Goal: Task Accomplishment & Management: Use online tool/utility

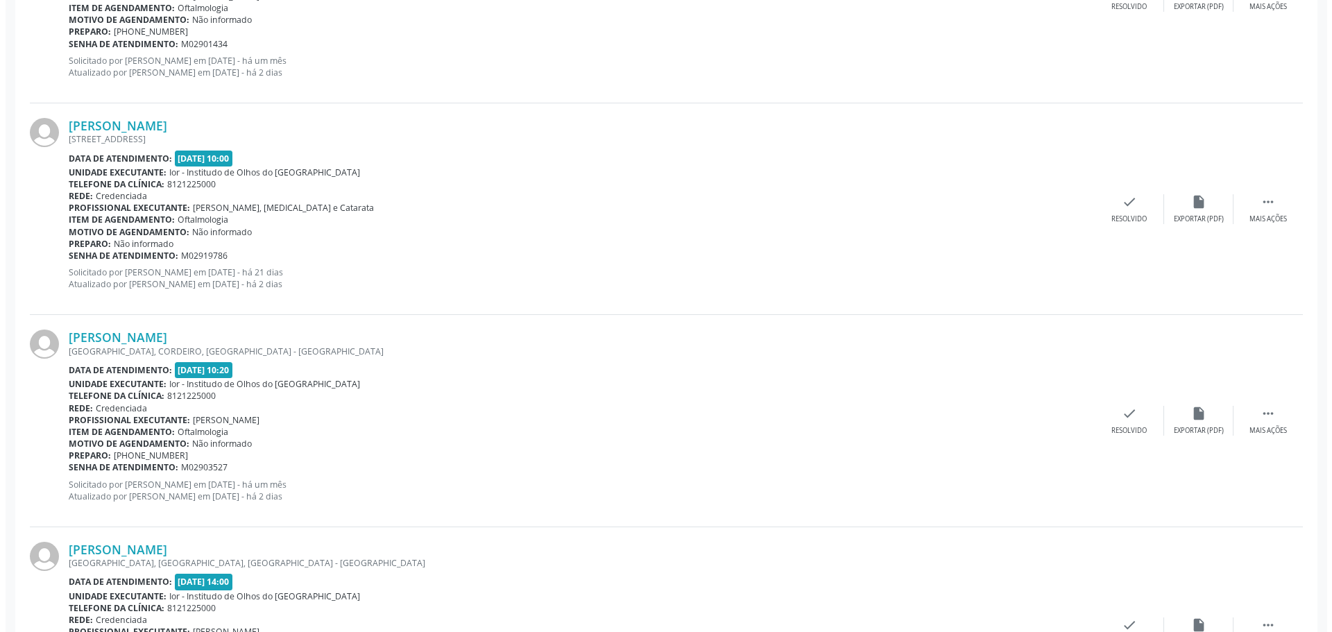
scroll to position [1804, 0]
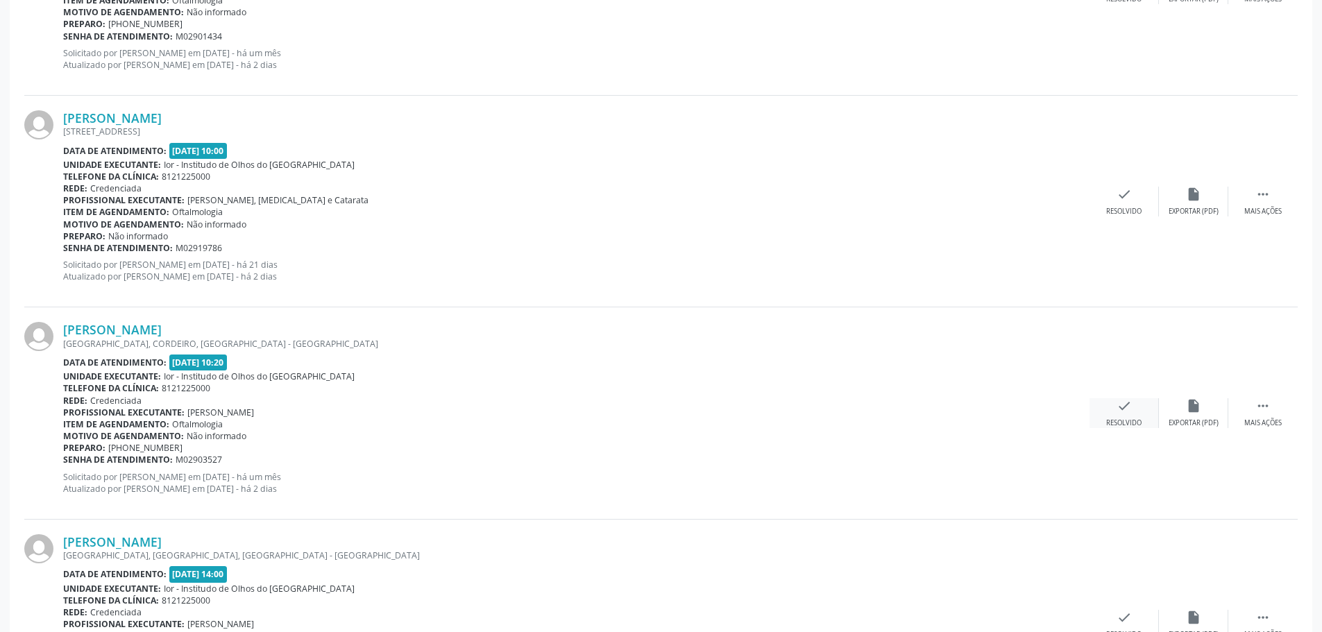
click at [1125, 410] on icon "check" at bounding box center [1123, 405] width 15 height 15
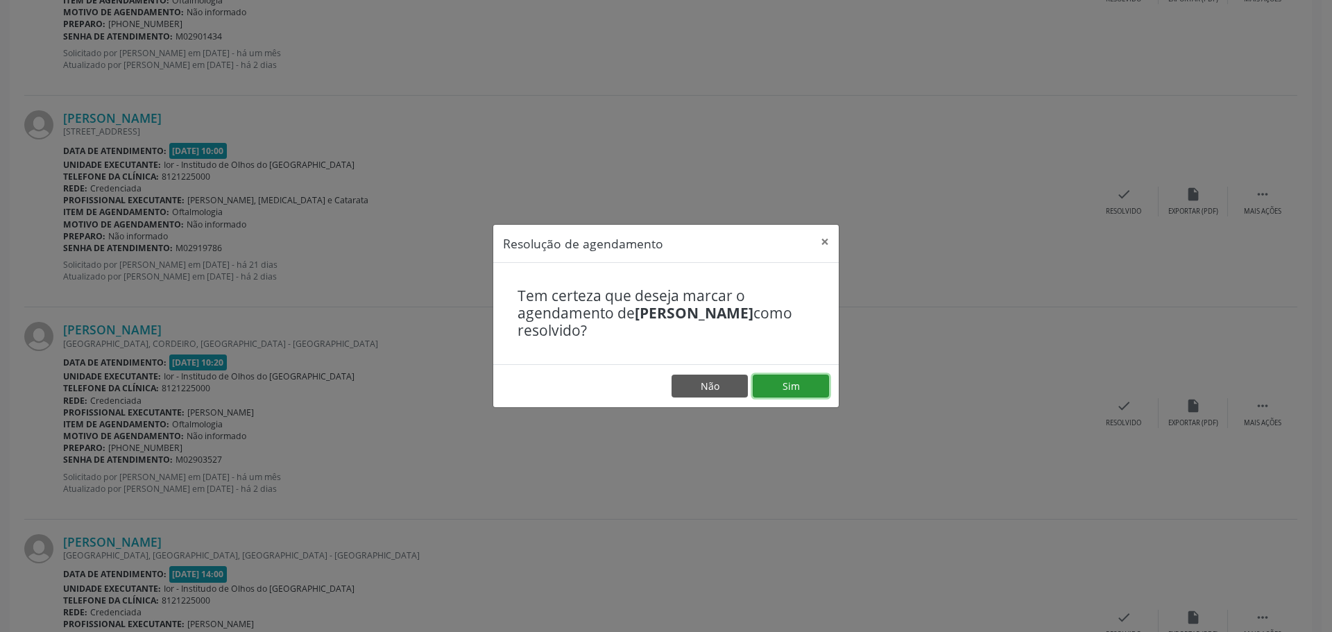
click at [789, 384] on button "Sim" at bounding box center [791, 387] width 76 height 24
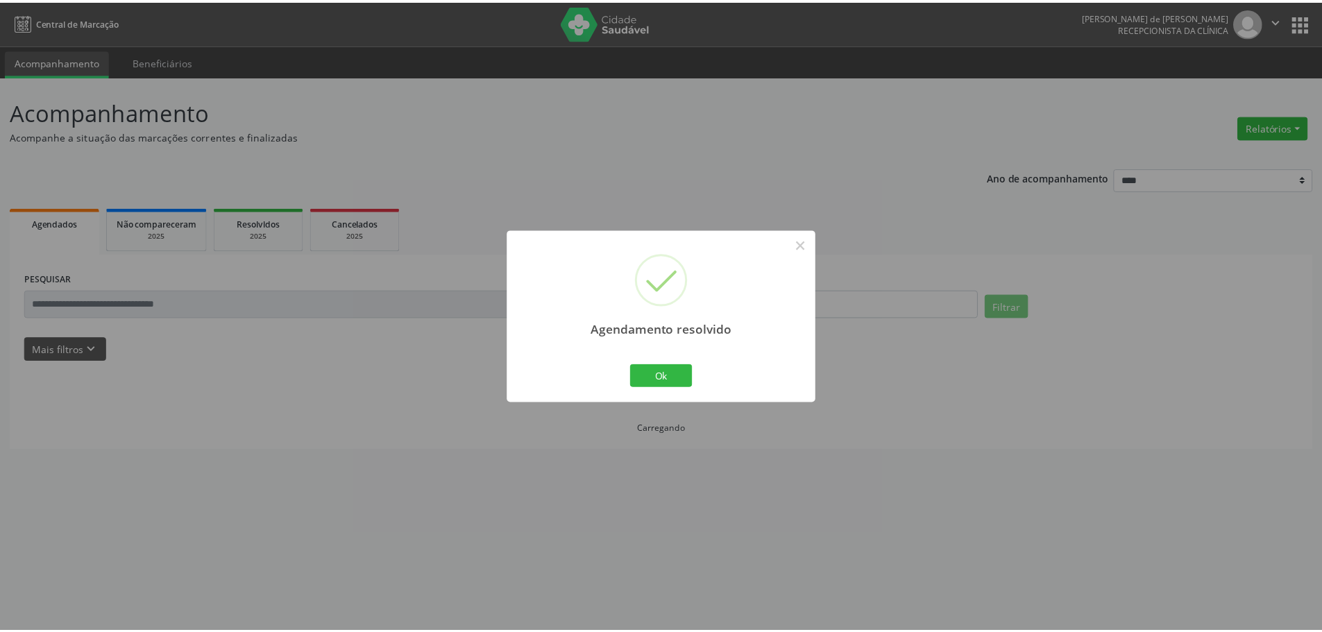
scroll to position [0, 0]
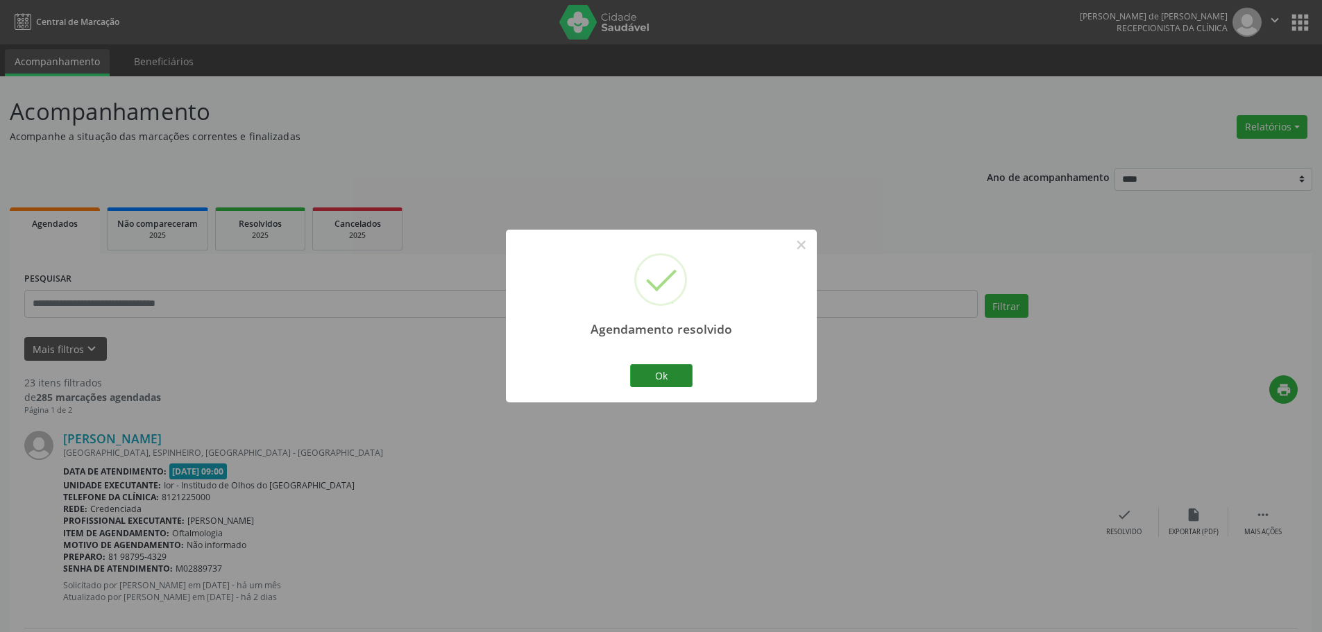
drag, startPoint x: 667, startPoint y: 357, endPoint x: 655, endPoint y: 369, distance: 17.7
click at [661, 364] on div "Agendamento resolvido × Ok Cancel" at bounding box center [661, 316] width 311 height 173
click at [652, 369] on button "Ok" at bounding box center [661, 376] width 62 height 24
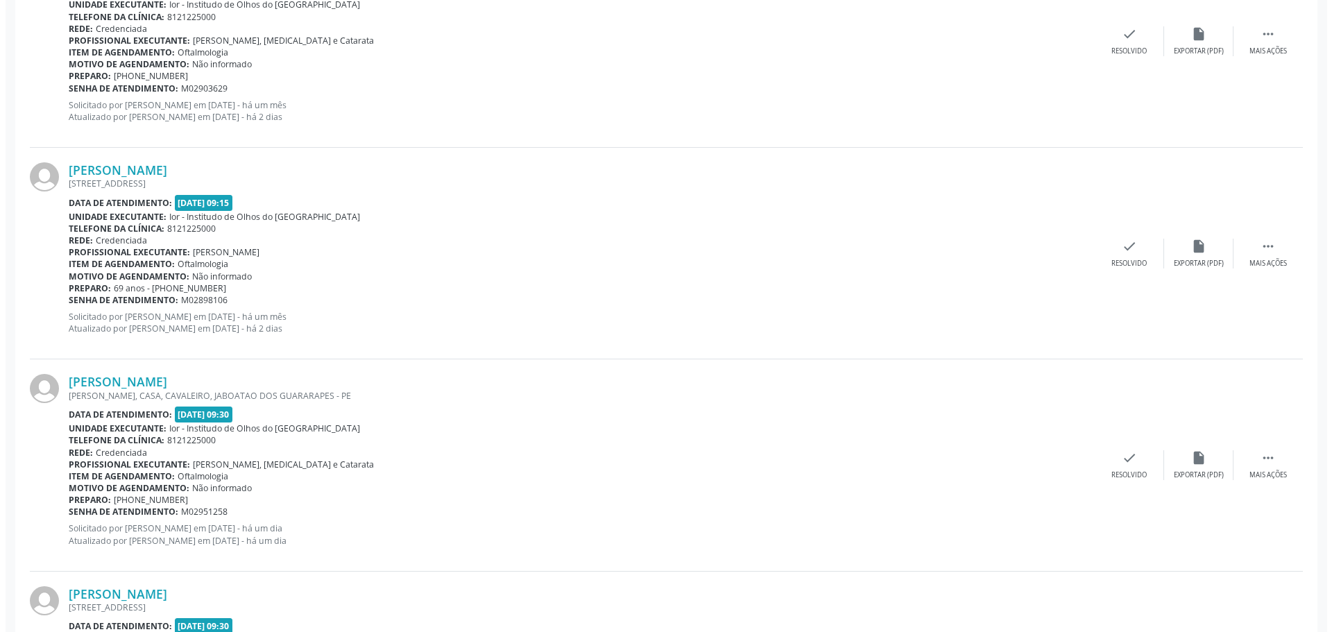
scroll to position [902, 0]
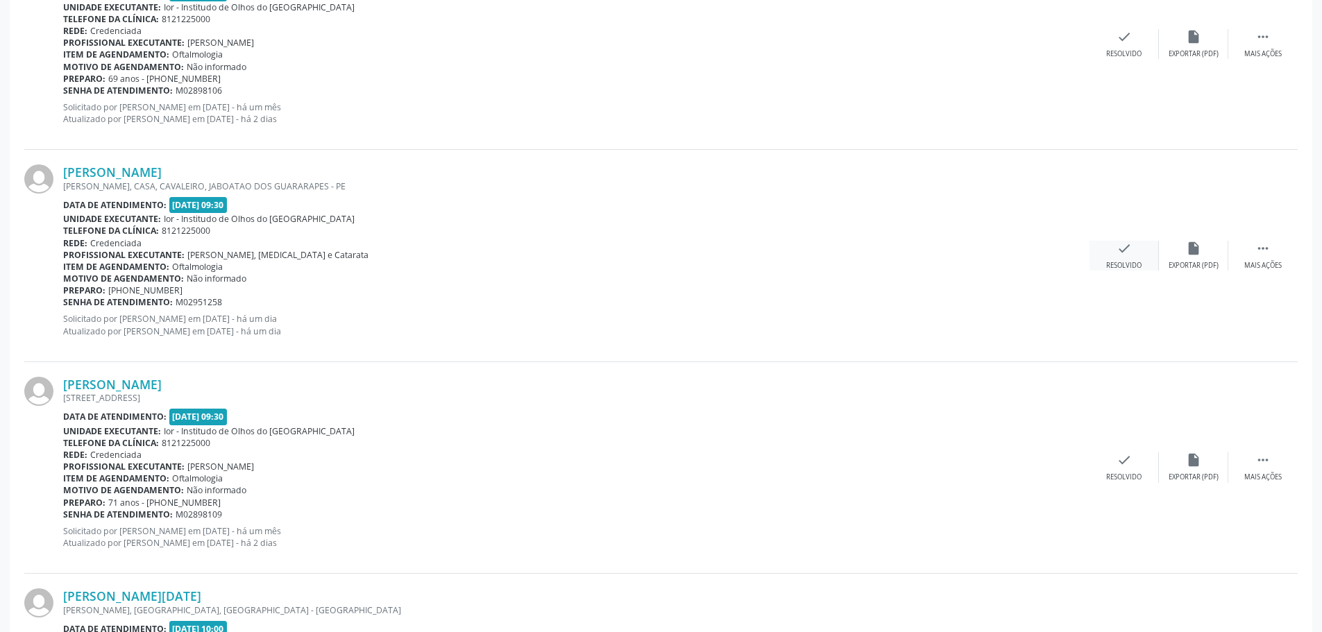
click at [1133, 256] on div "check Resolvido" at bounding box center [1123, 256] width 69 height 30
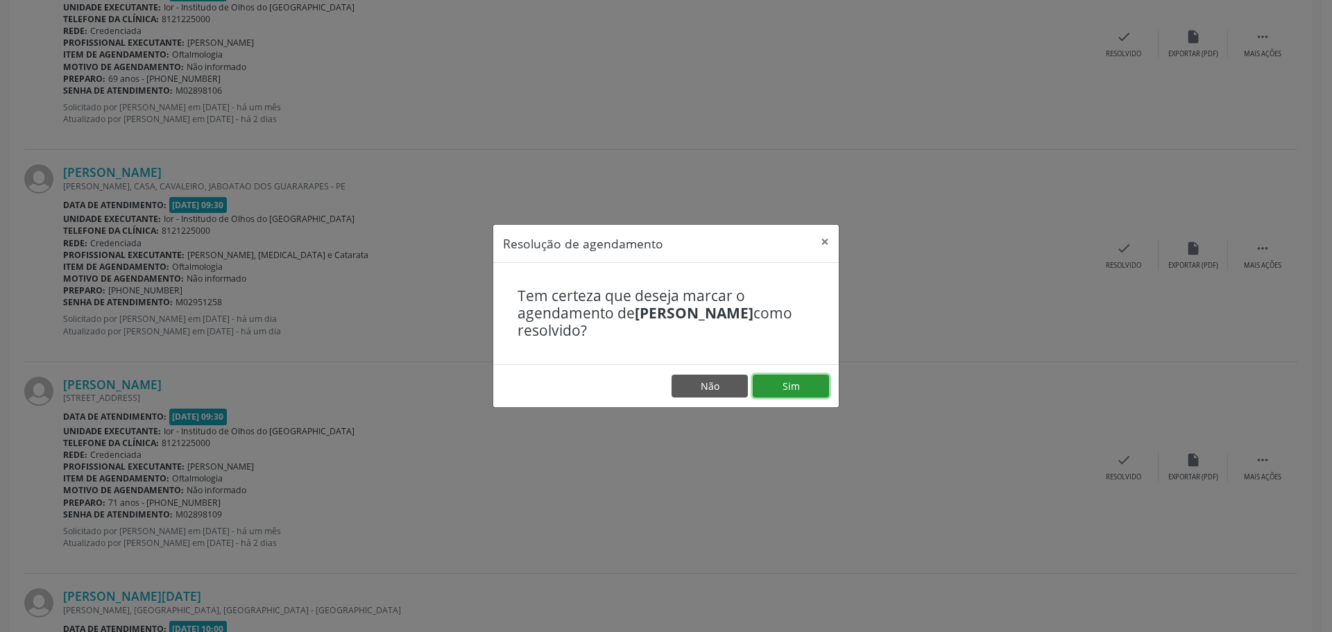
click at [812, 383] on button "Sim" at bounding box center [791, 387] width 76 height 24
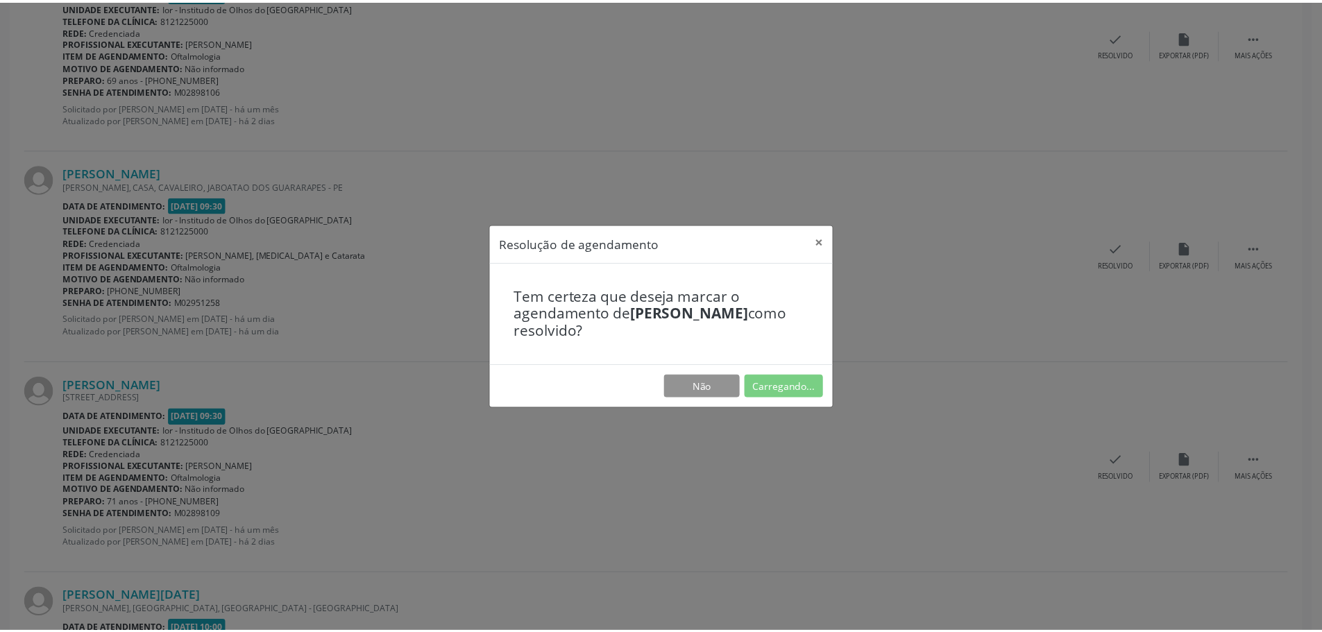
scroll to position [0, 0]
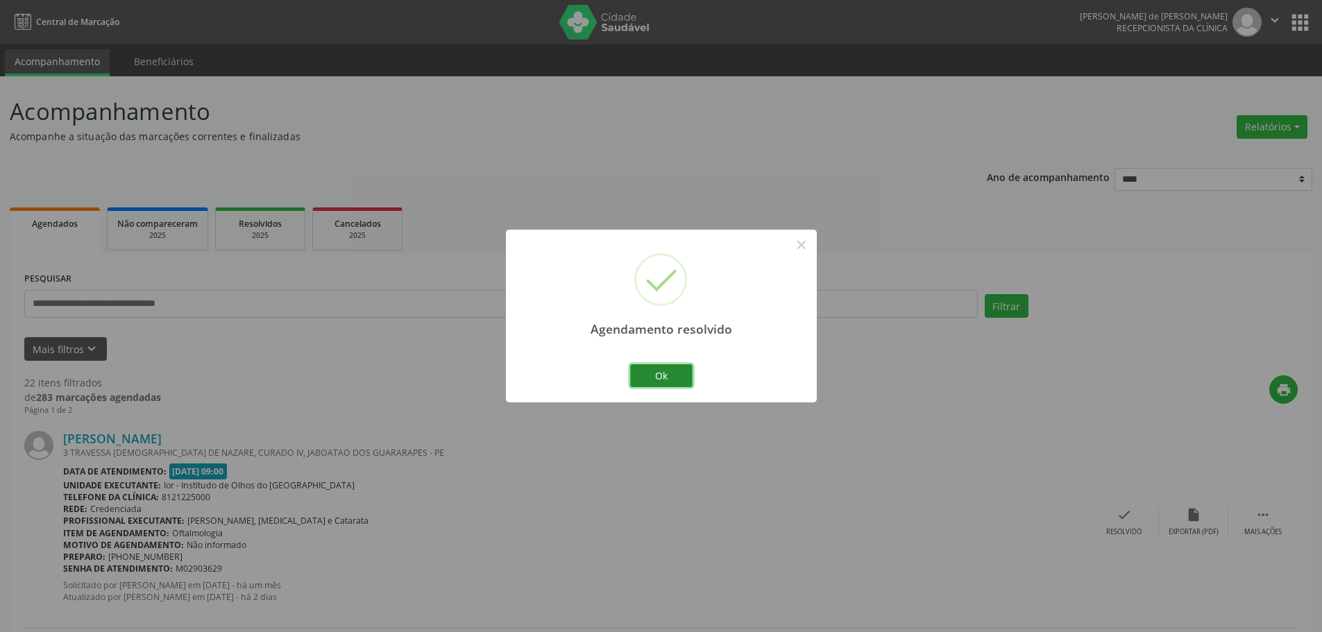
click at [673, 375] on button "Ok" at bounding box center [661, 376] width 62 height 24
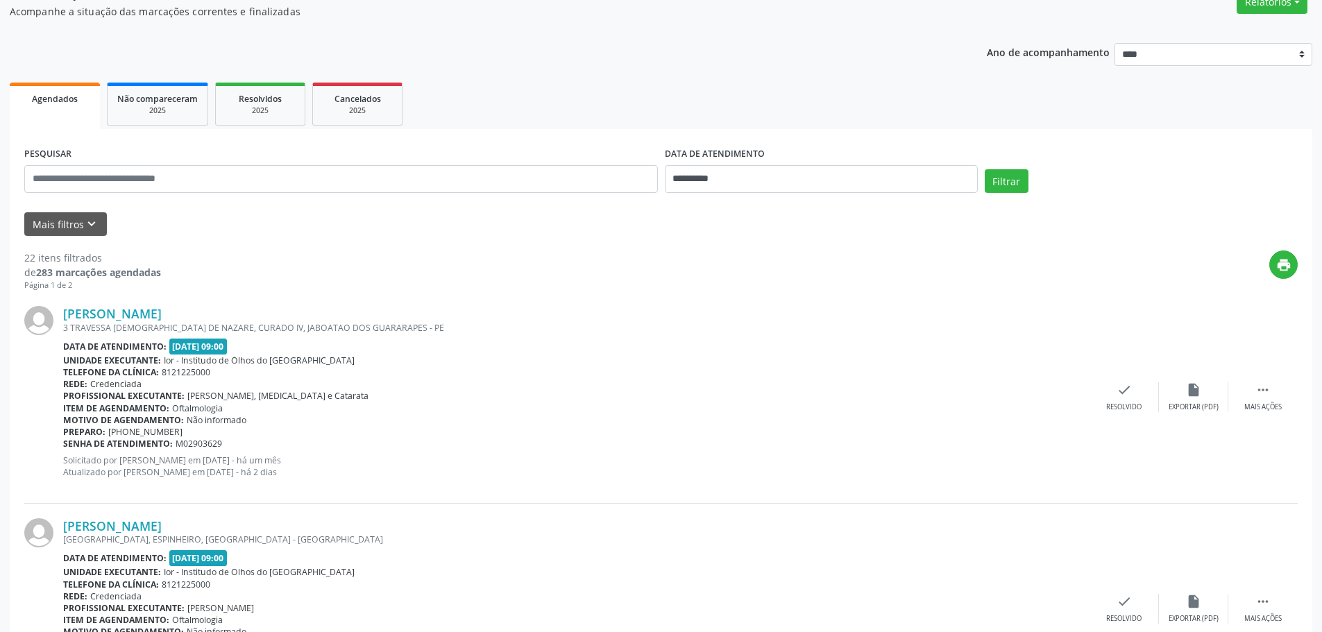
scroll to position [139, 0]
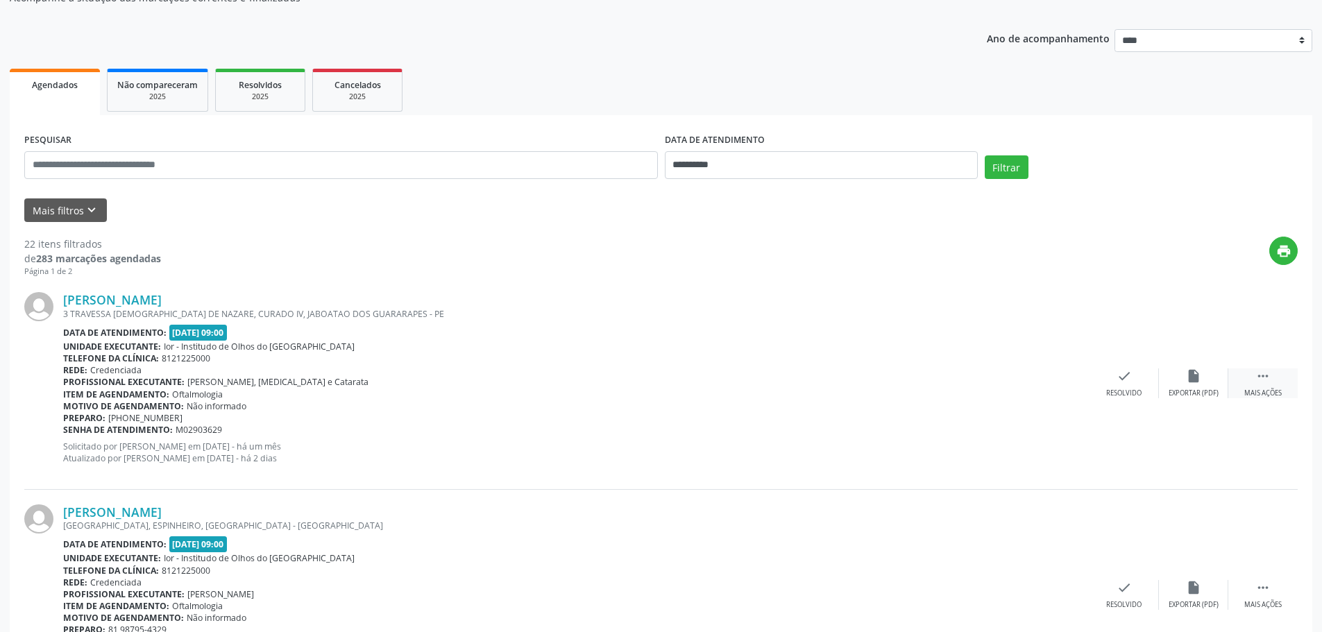
click at [1251, 386] on div " Mais ações" at bounding box center [1262, 383] width 69 height 30
click at [1190, 381] on icon "alarm_off" at bounding box center [1193, 375] width 15 height 15
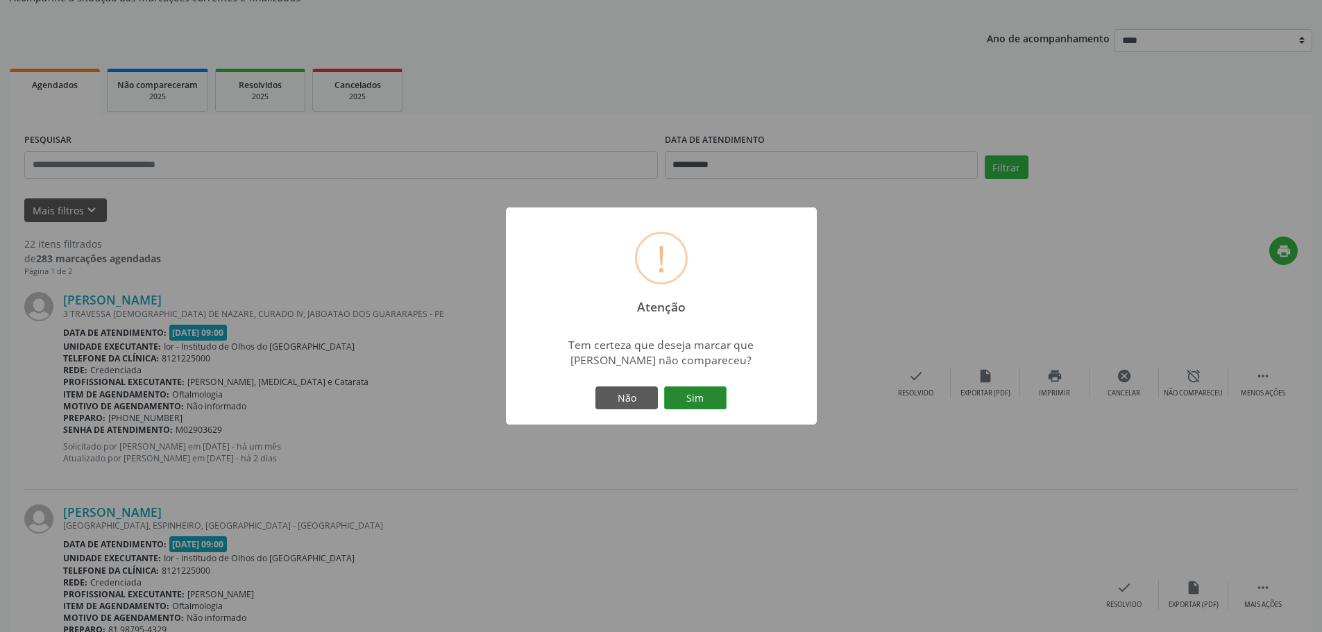
click at [719, 397] on button "Sim" at bounding box center [695, 398] width 62 height 24
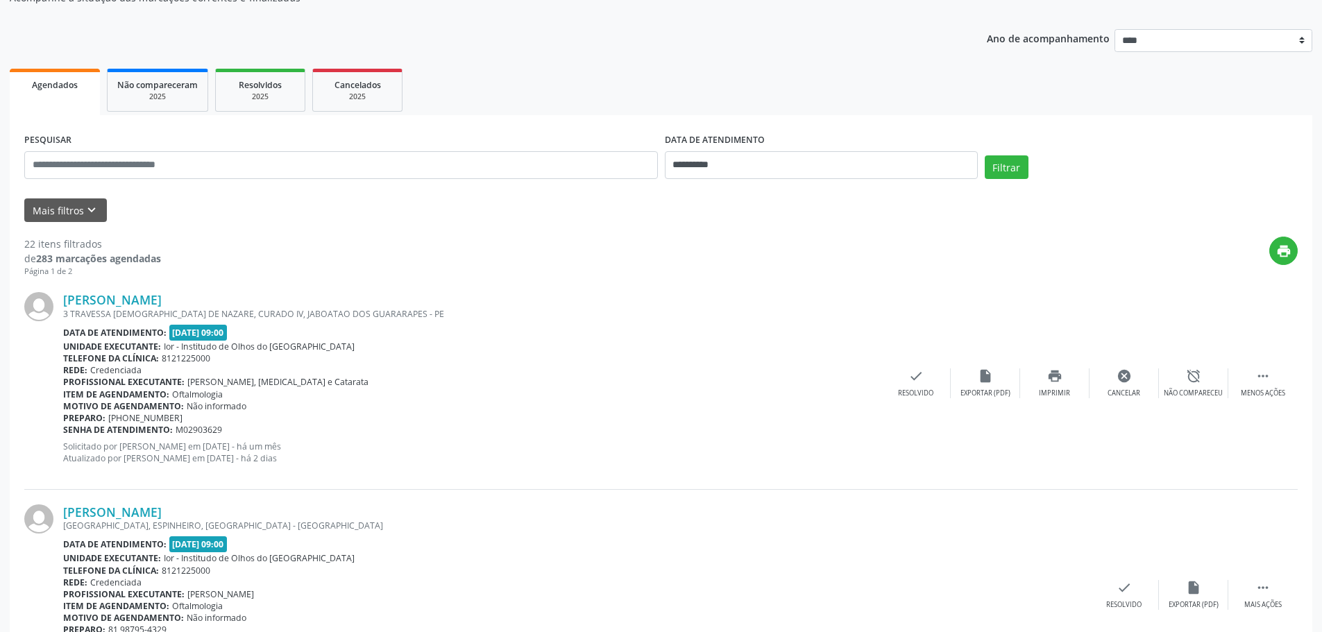
scroll to position [0, 0]
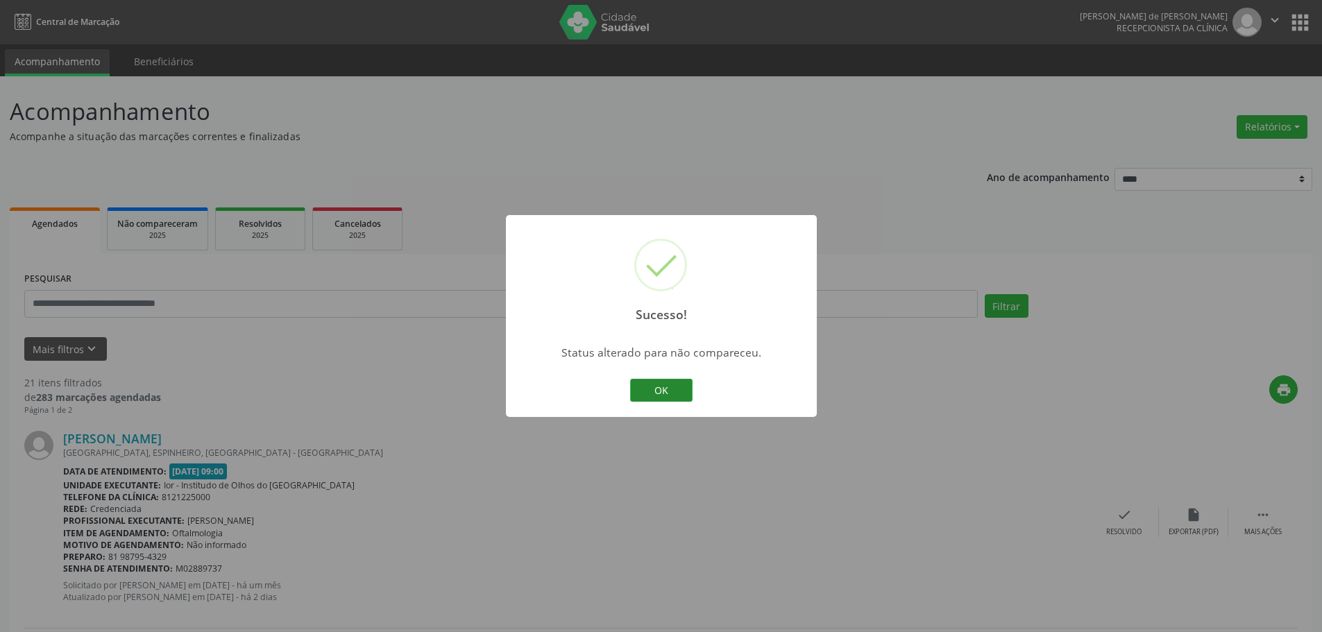
click at [670, 382] on button "OK" at bounding box center [661, 391] width 62 height 24
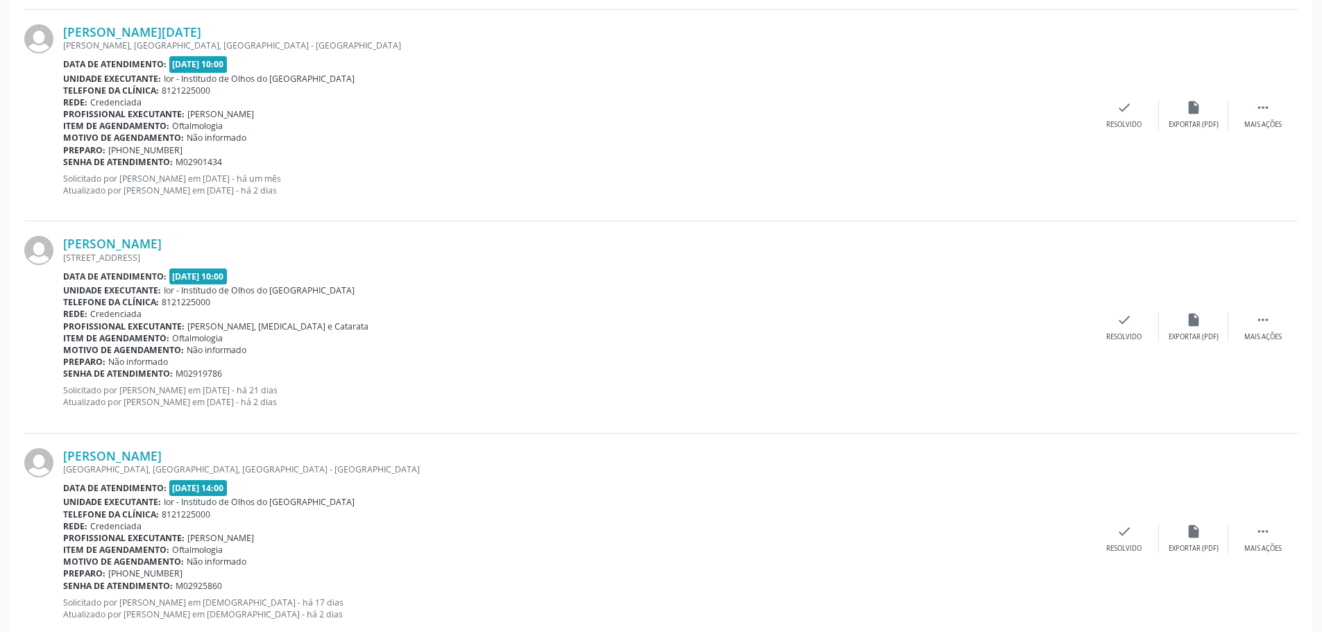
scroll to position [1249, 0]
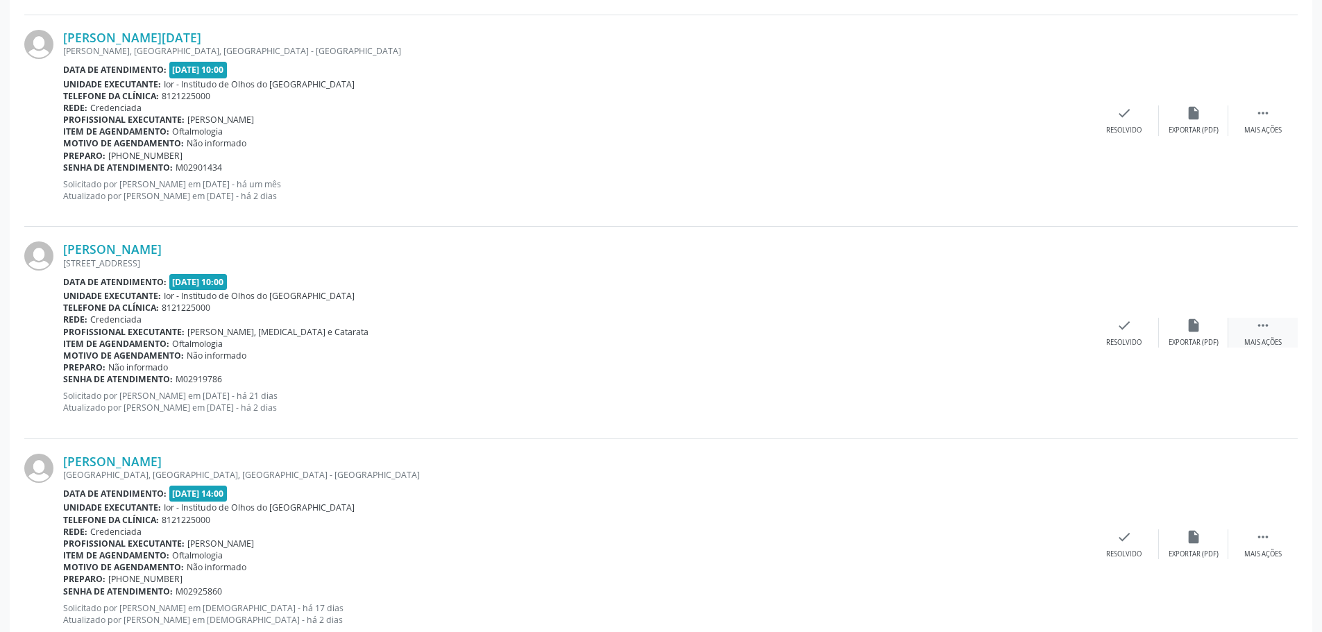
click at [1265, 330] on icon "" at bounding box center [1262, 325] width 15 height 15
click at [1212, 334] on div "alarm_off Não compareceu" at bounding box center [1192, 333] width 69 height 30
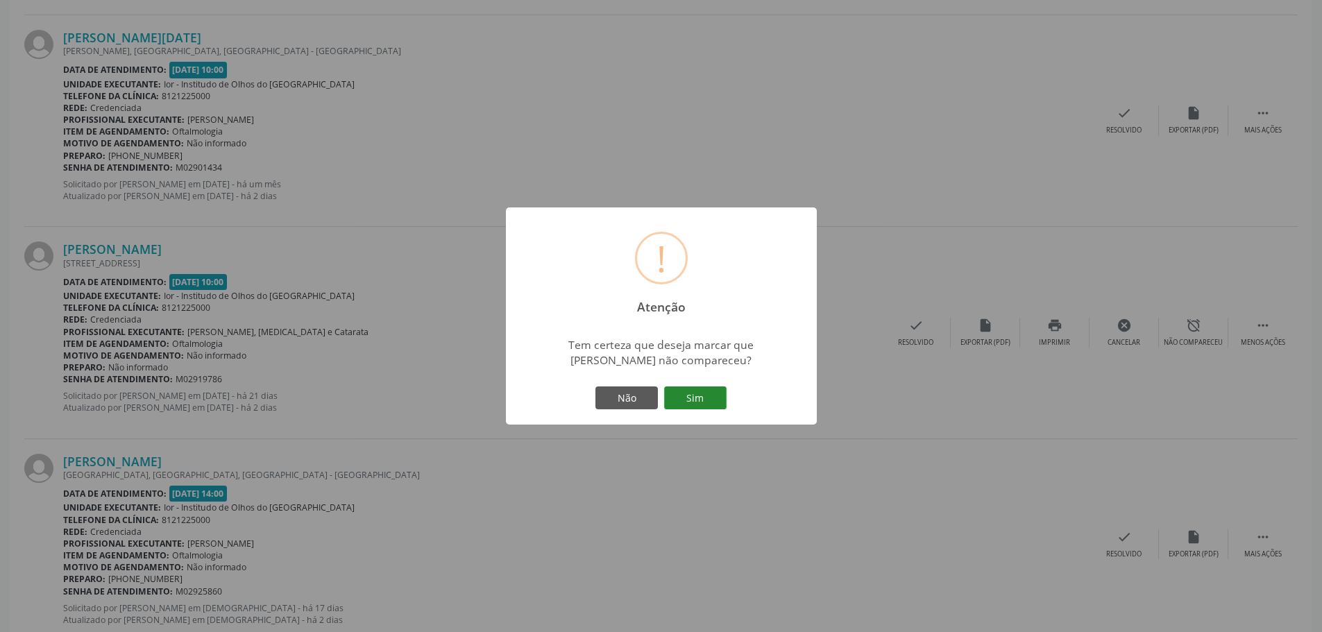
click at [708, 402] on button "Sim" at bounding box center [695, 398] width 62 height 24
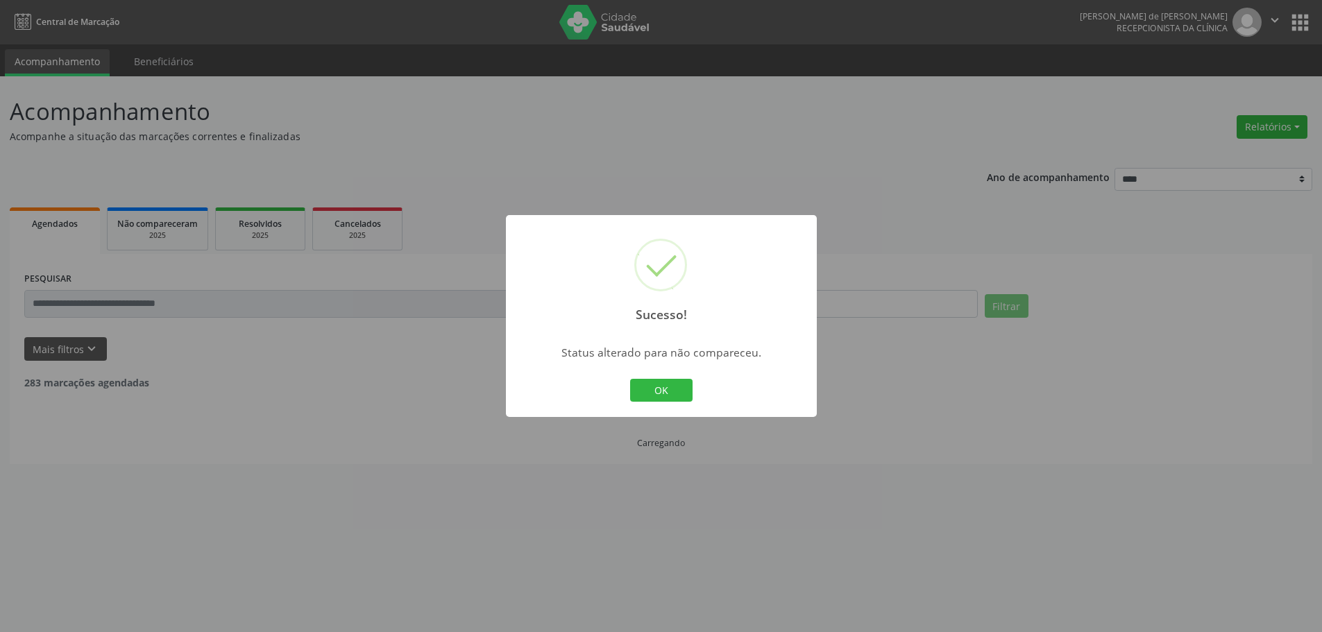
scroll to position [0, 0]
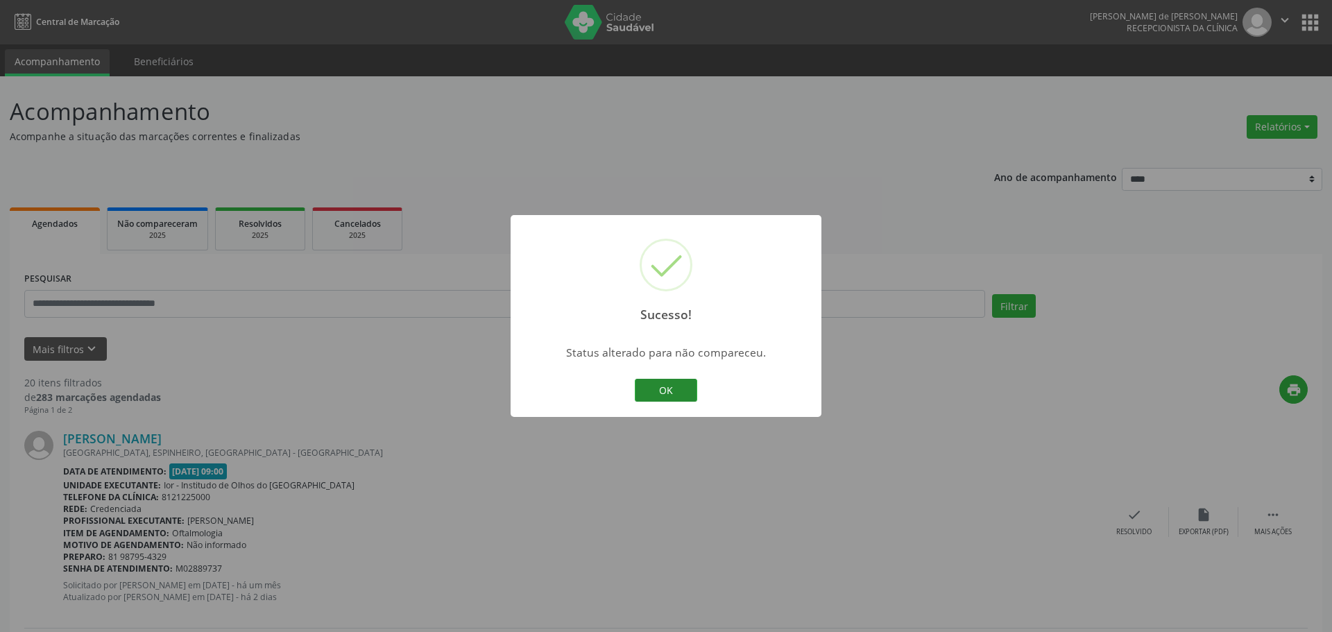
click at [664, 380] on button "OK" at bounding box center [666, 391] width 62 height 24
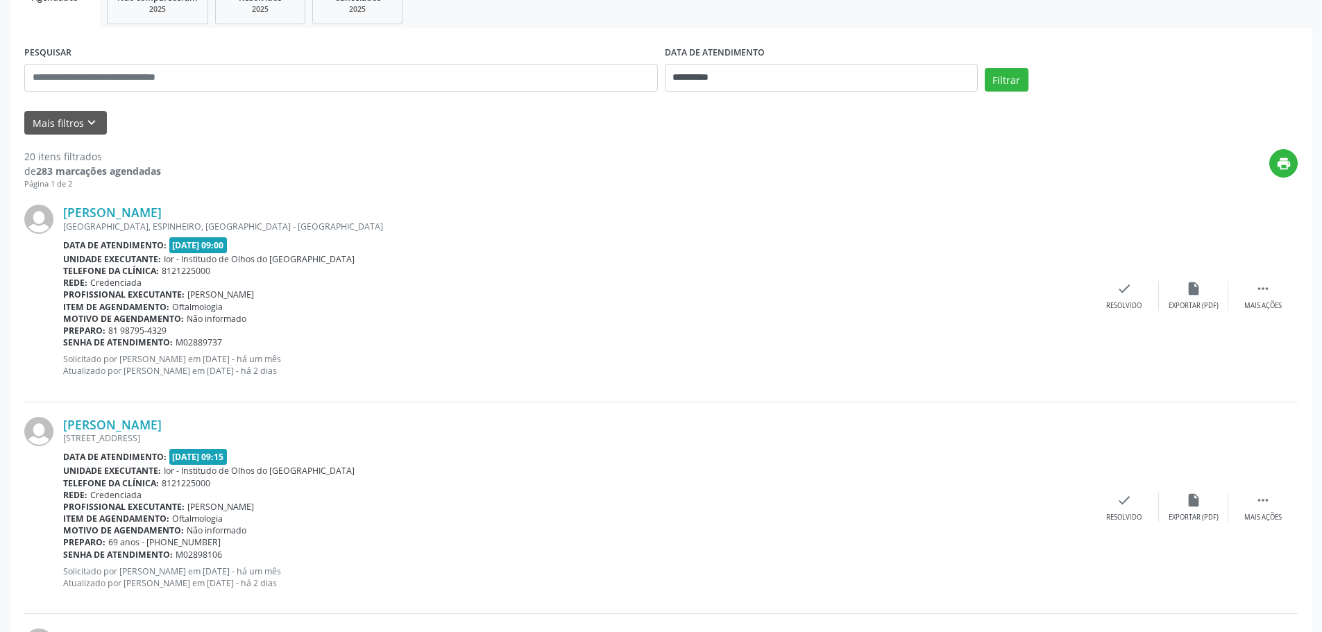
scroll to position [208, 0]
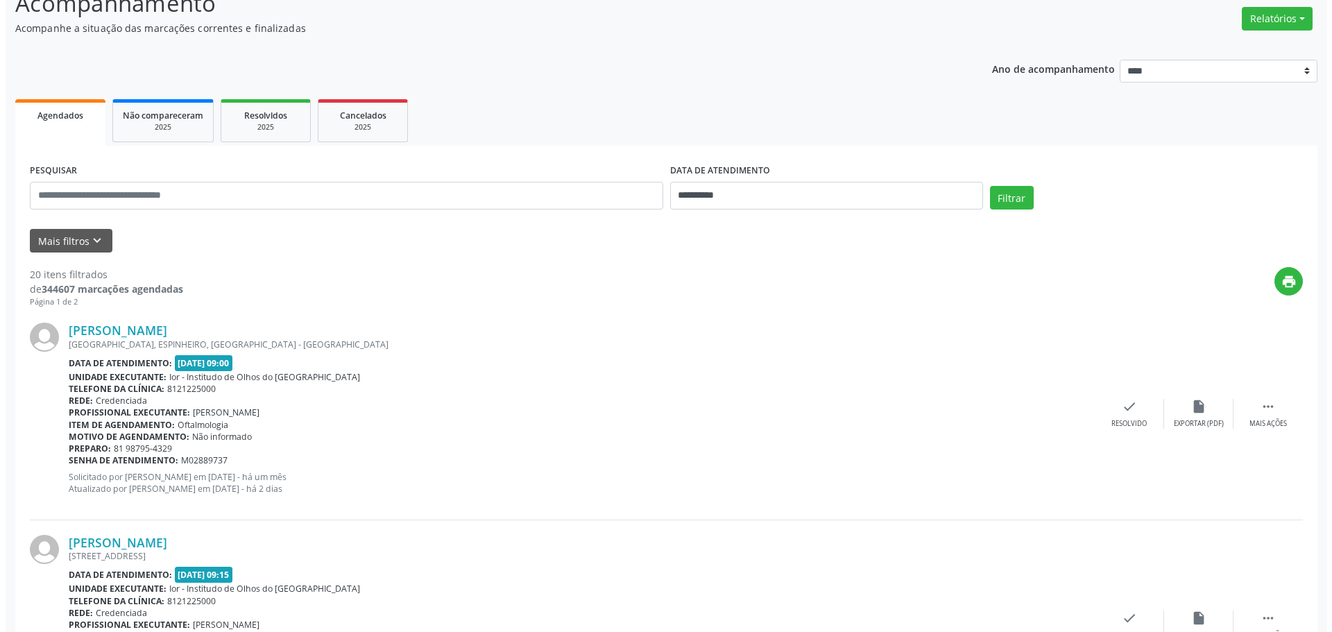
scroll to position [139, 0]
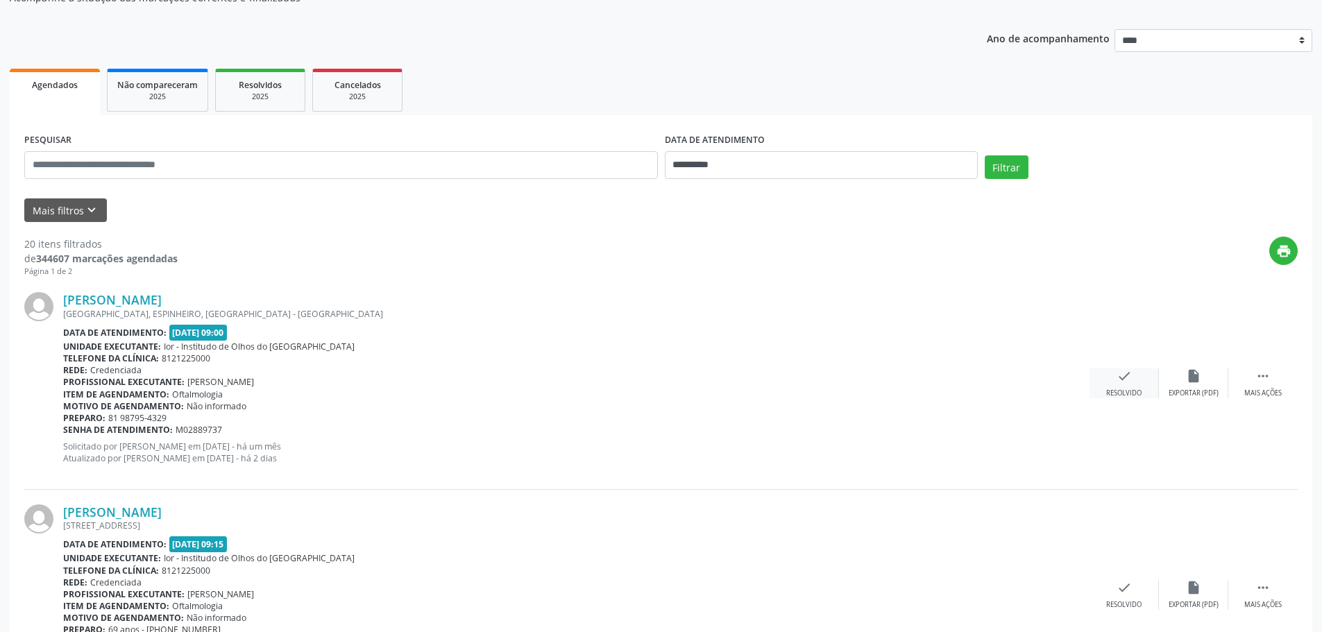
click at [1118, 389] on div "Resolvido" at bounding box center [1123, 393] width 35 height 10
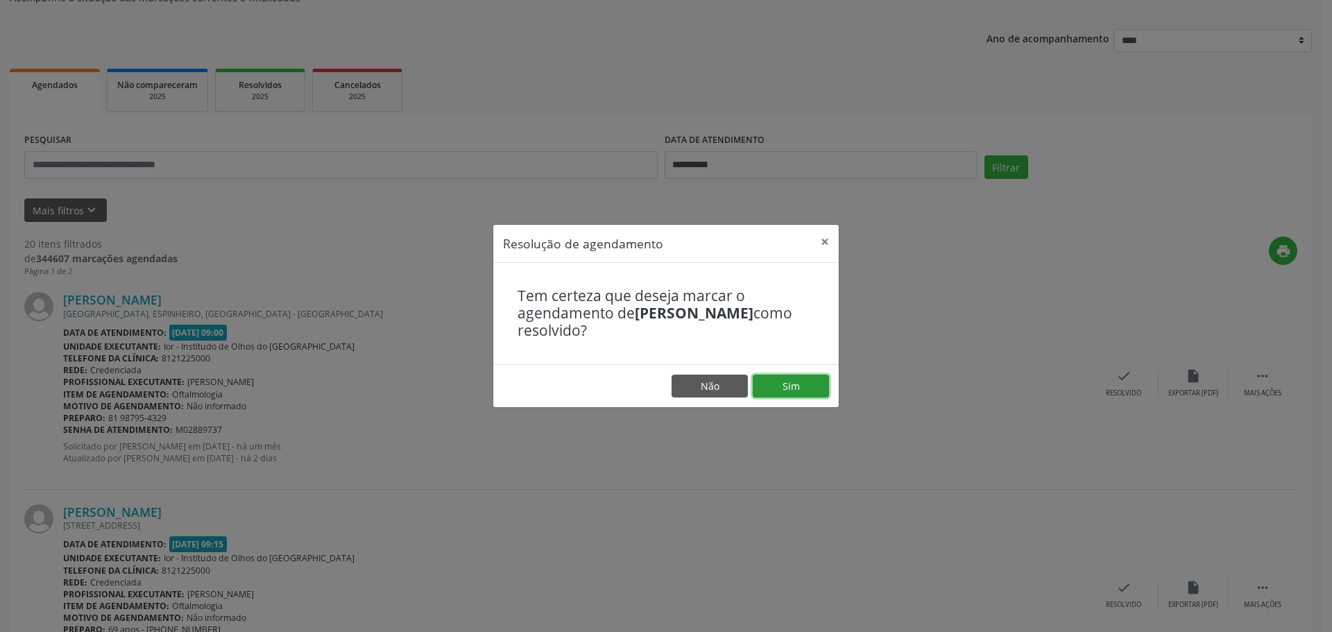
click at [795, 384] on button "Sim" at bounding box center [791, 387] width 76 height 24
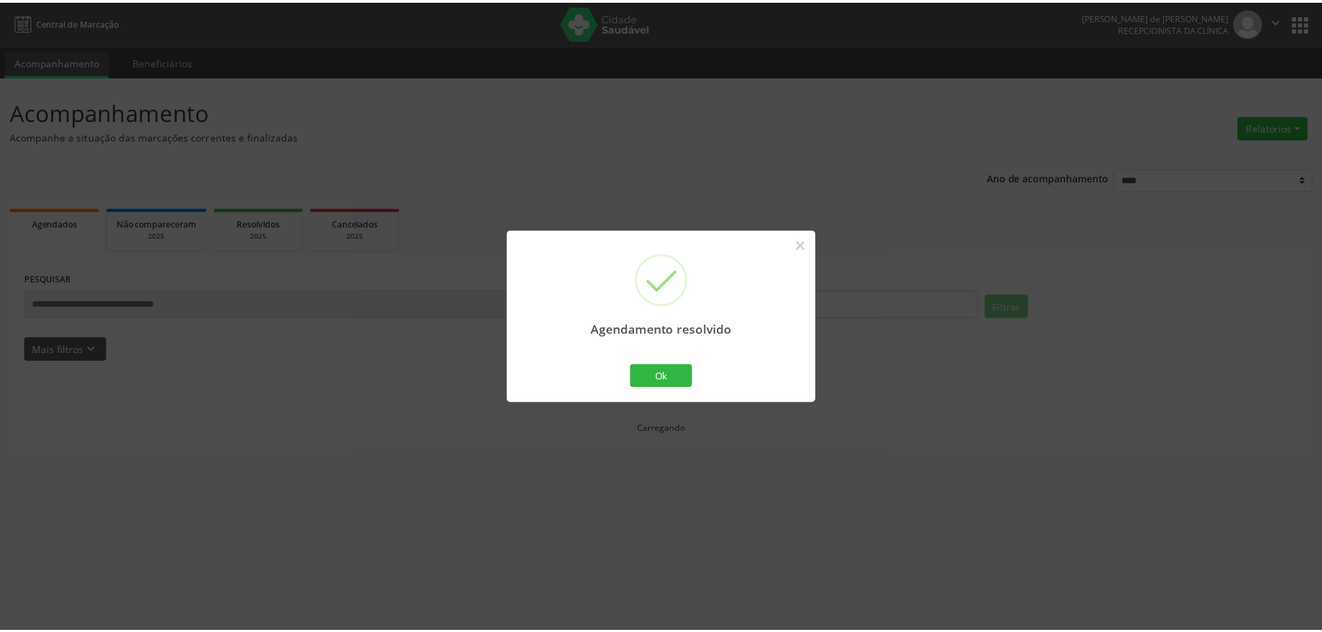
scroll to position [0, 0]
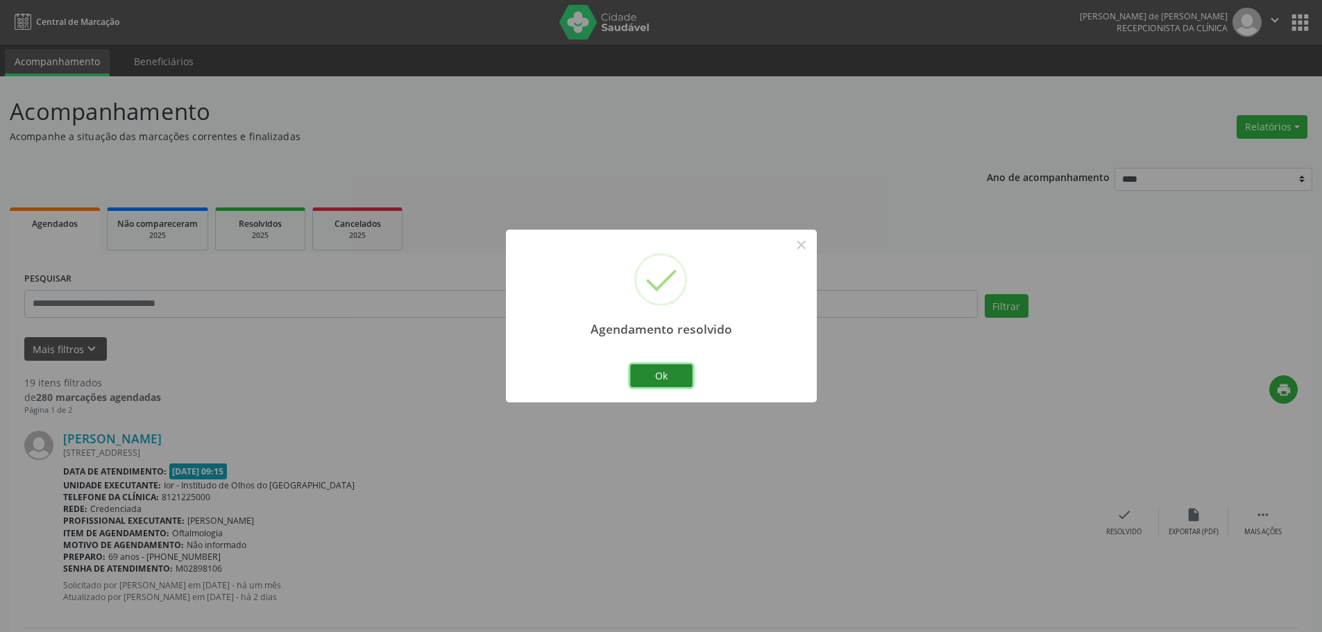
click at [658, 376] on button "Ok" at bounding box center [661, 376] width 62 height 24
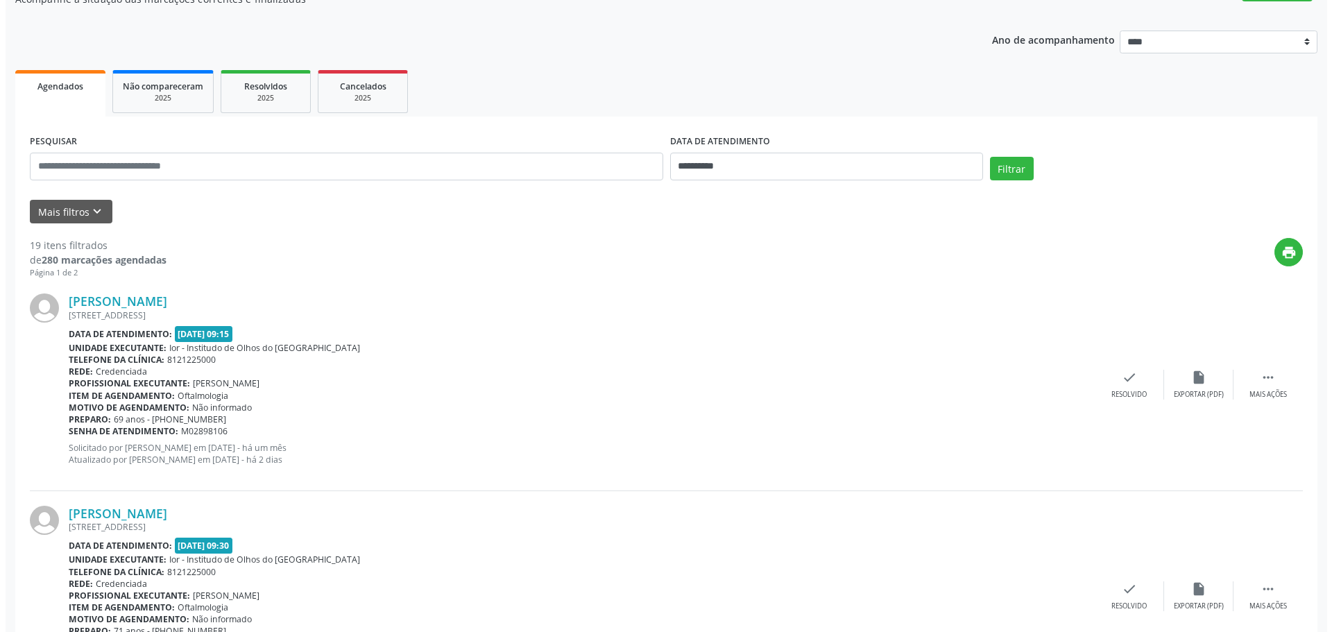
scroll to position [139, 0]
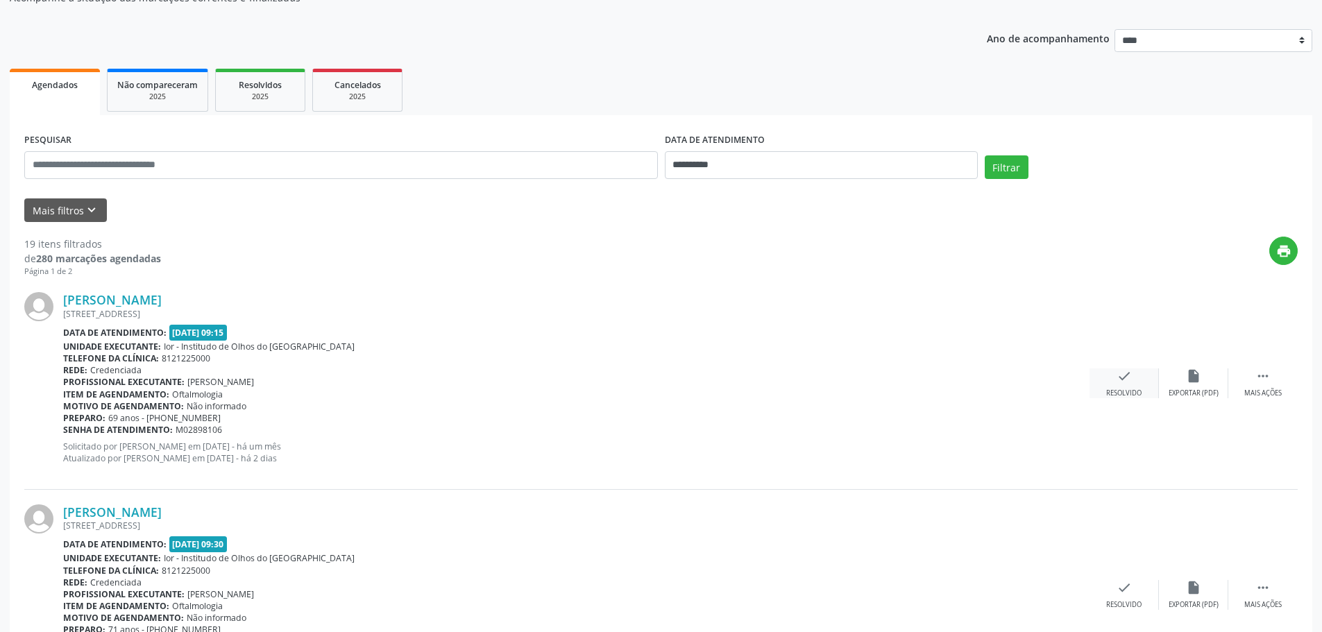
click at [1122, 395] on div "Resolvido" at bounding box center [1123, 393] width 35 height 10
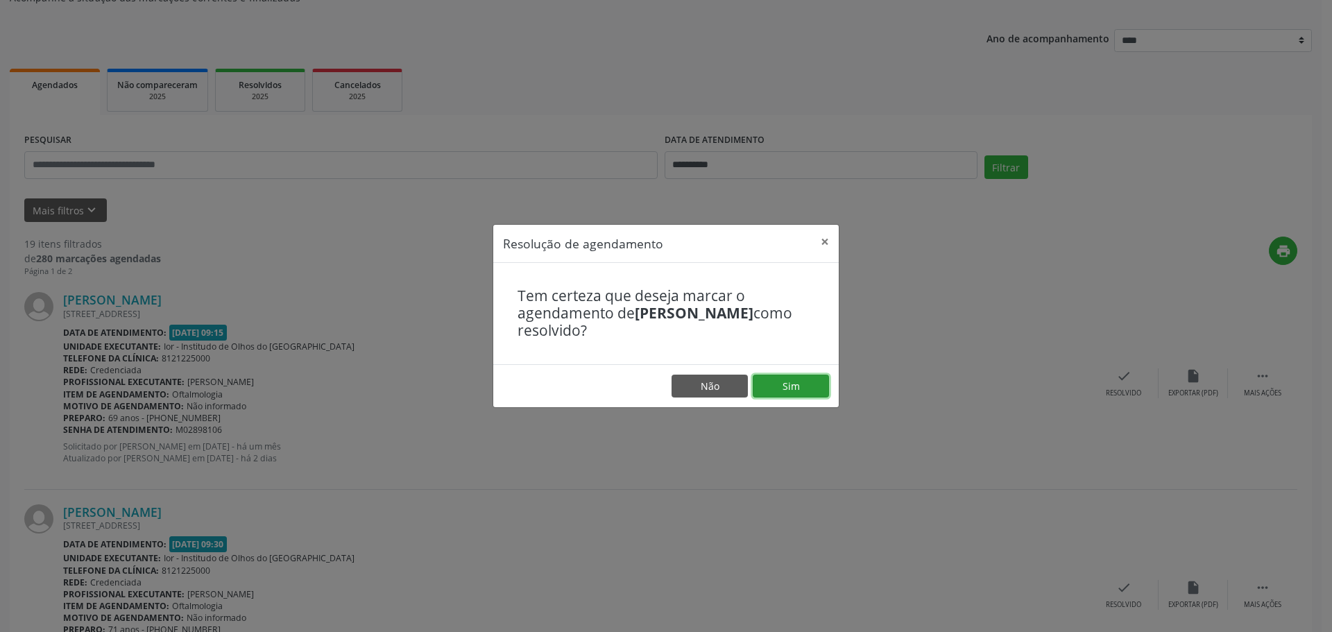
click at [822, 388] on button "Sim" at bounding box center [791, 387] width 76 height 24
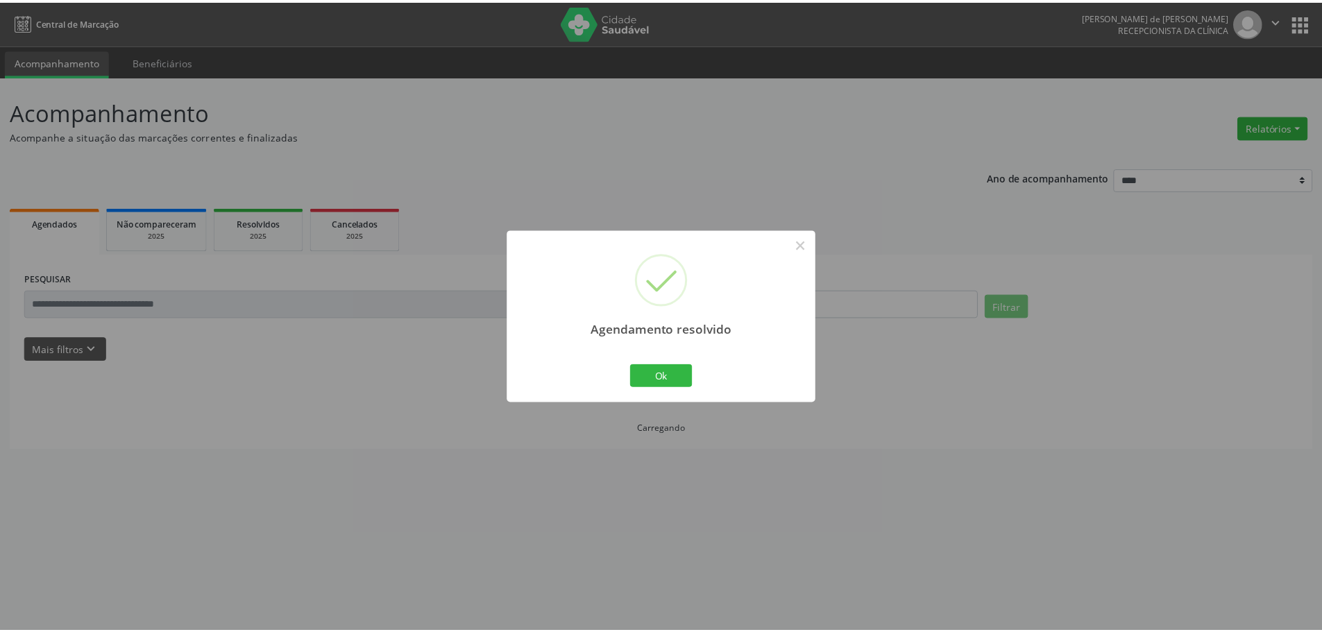
scroll to position [0, 0]
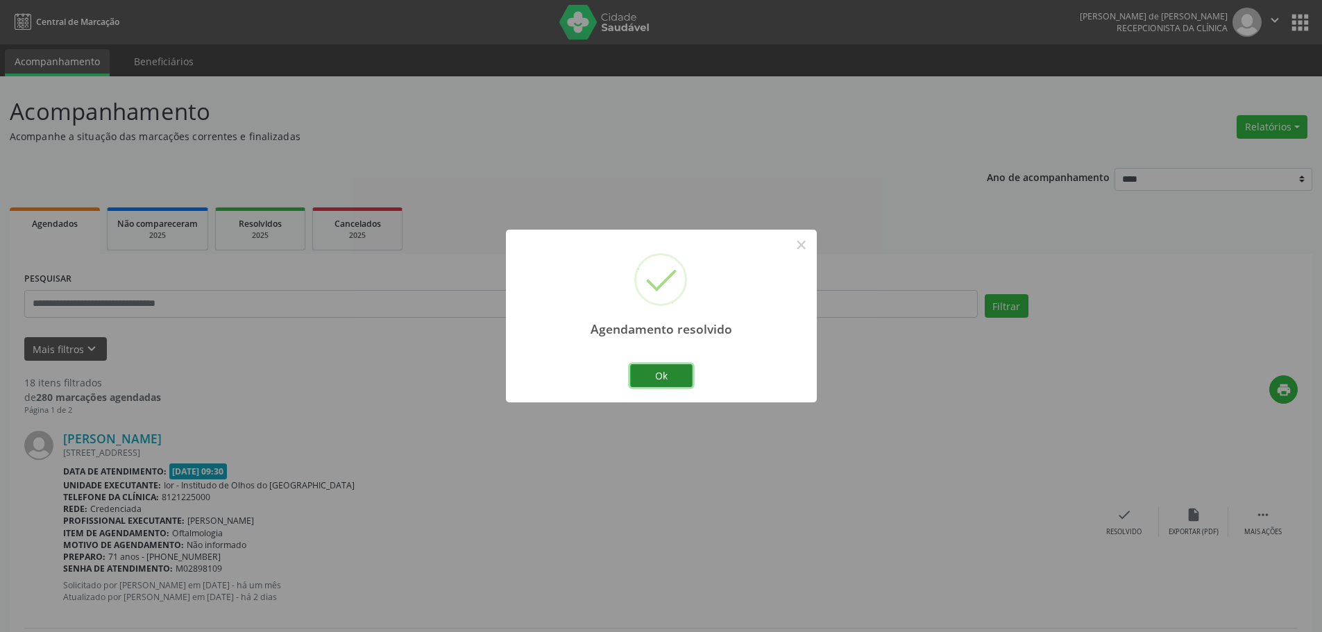
click at [672, 372] on button "Ok" at bounding box center [661, 376] width 62 height 24
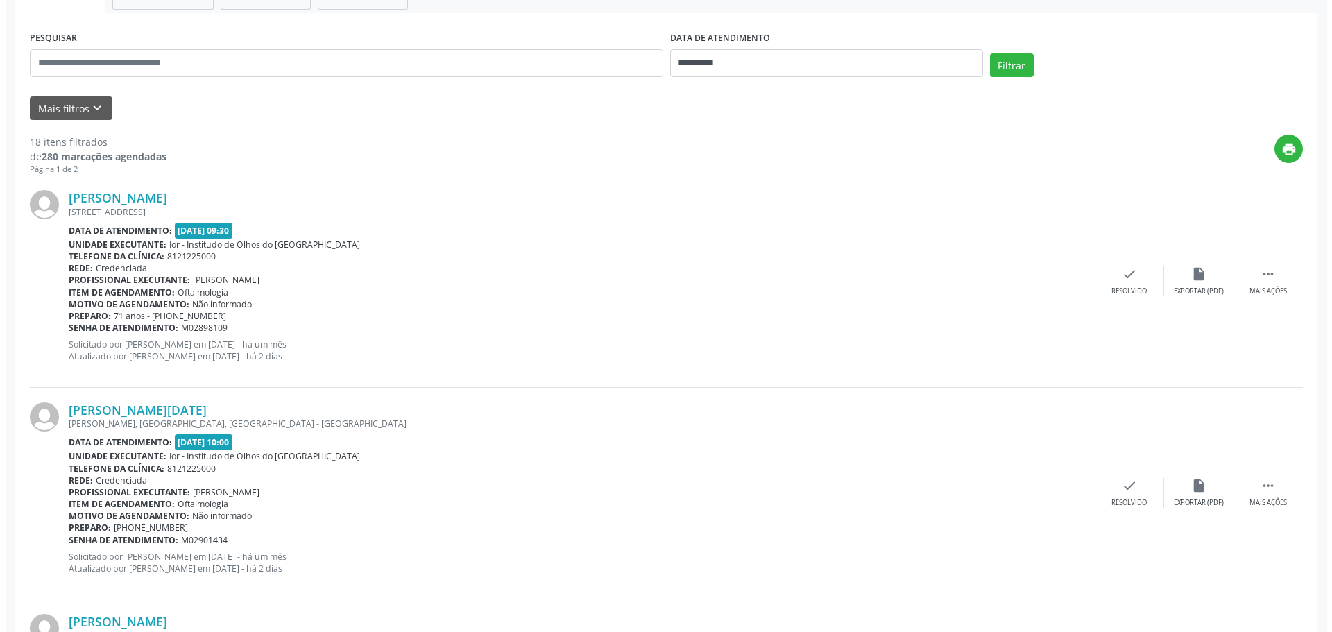
scroll to position [208, 0]
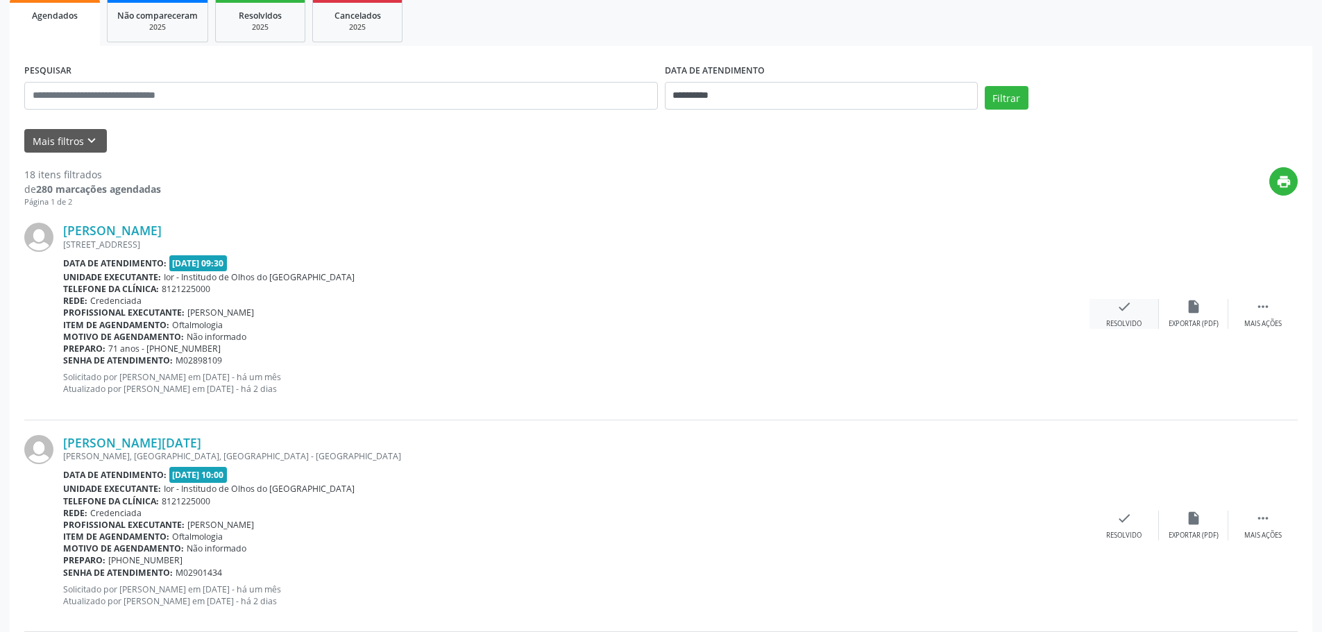
click at [1100, 325] on div "check Resolvido" at bounding box center [1123, 314] width 69 height 30
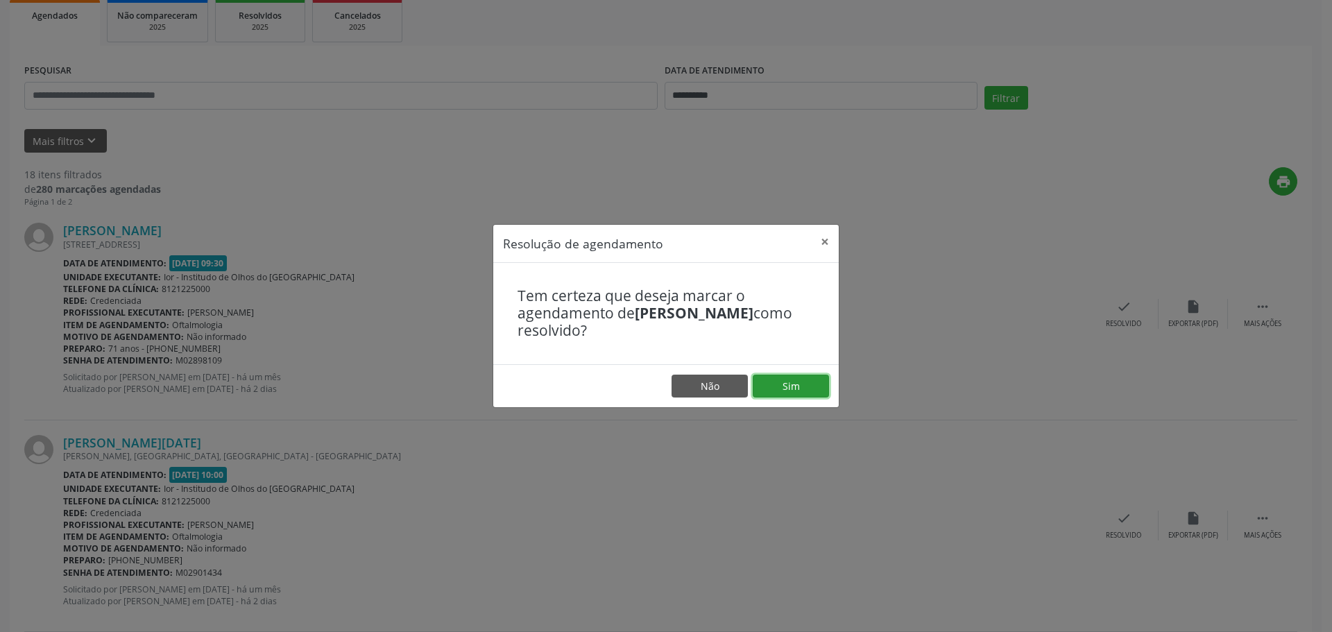
click at [778, 388] on button "Sim" at bounding box center [791, 387] width 76 height 24
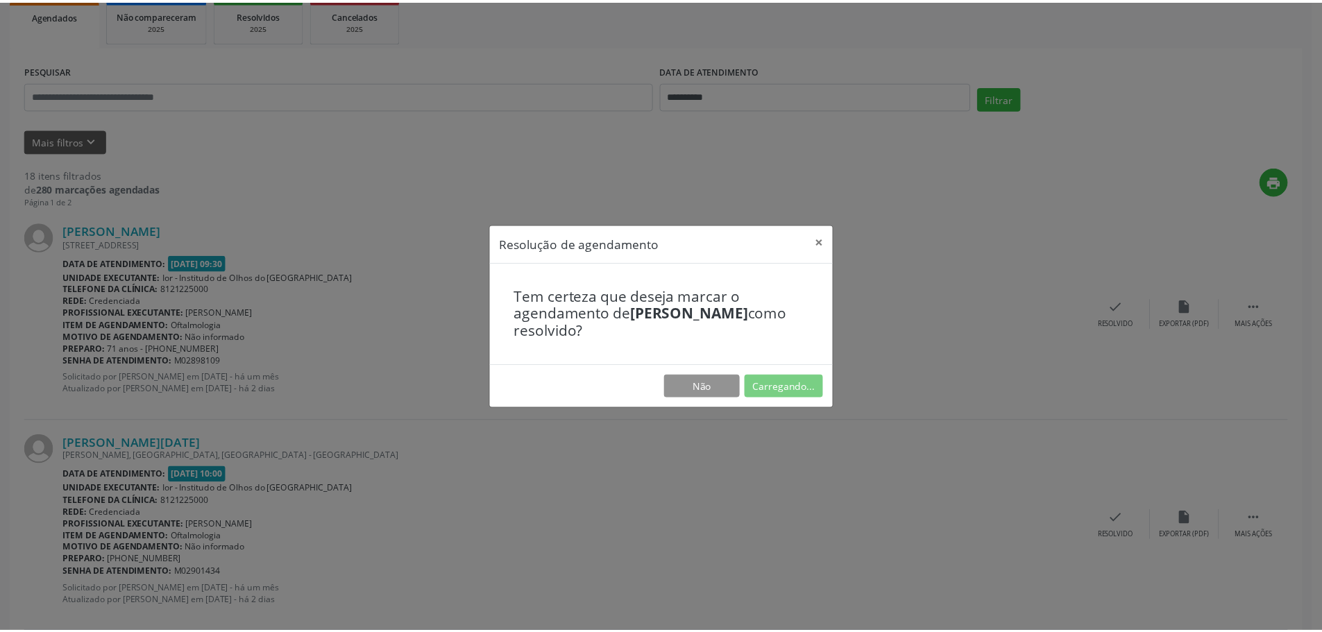
scroll to position [0, 0]
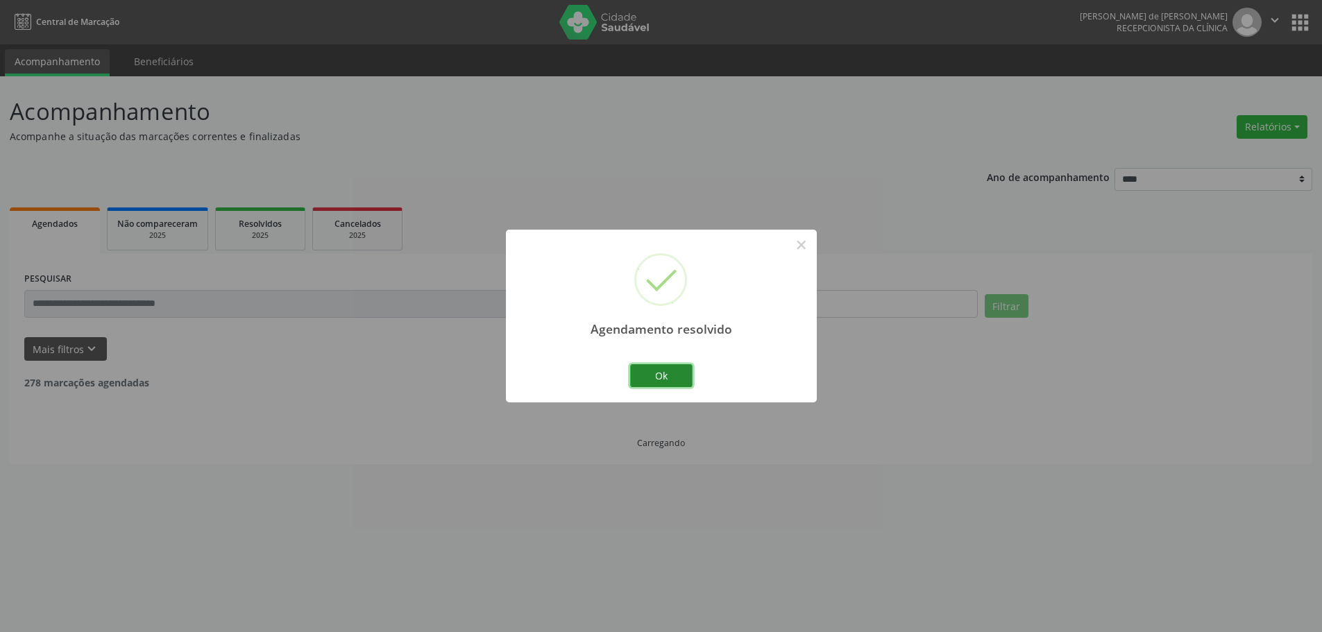
click at [678, 370] on button "Ok" at bounding box center [661, 376] width 62 height 24
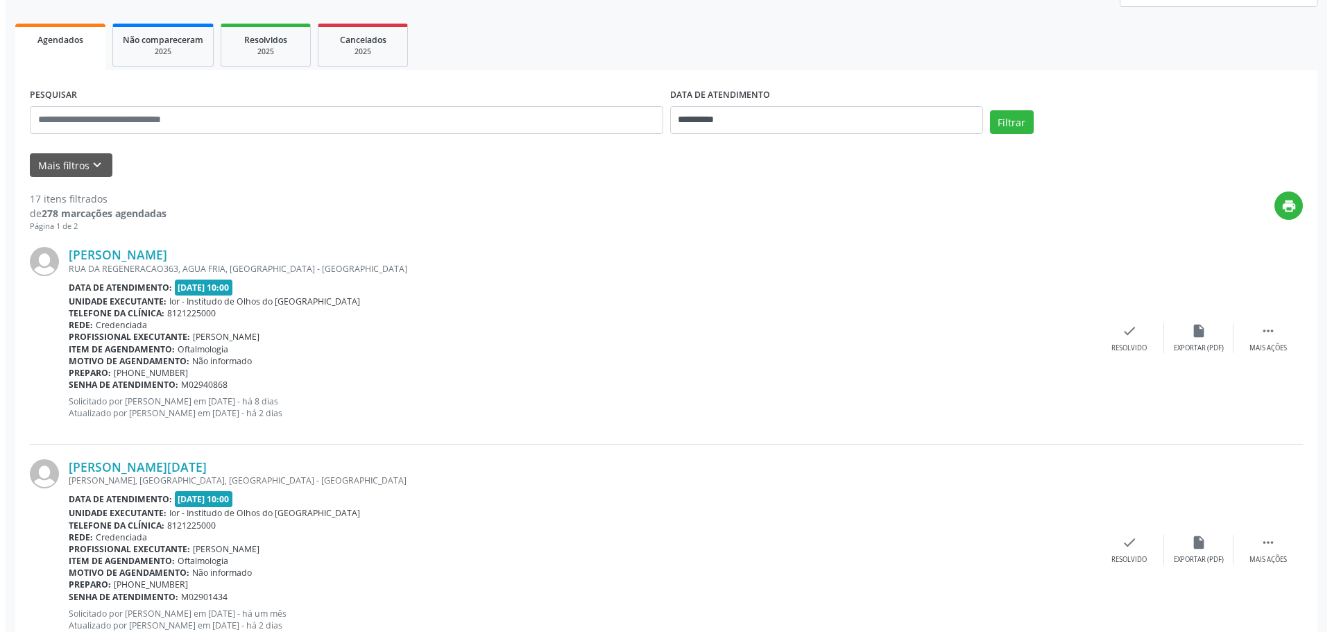
scroll to position [208, 0]
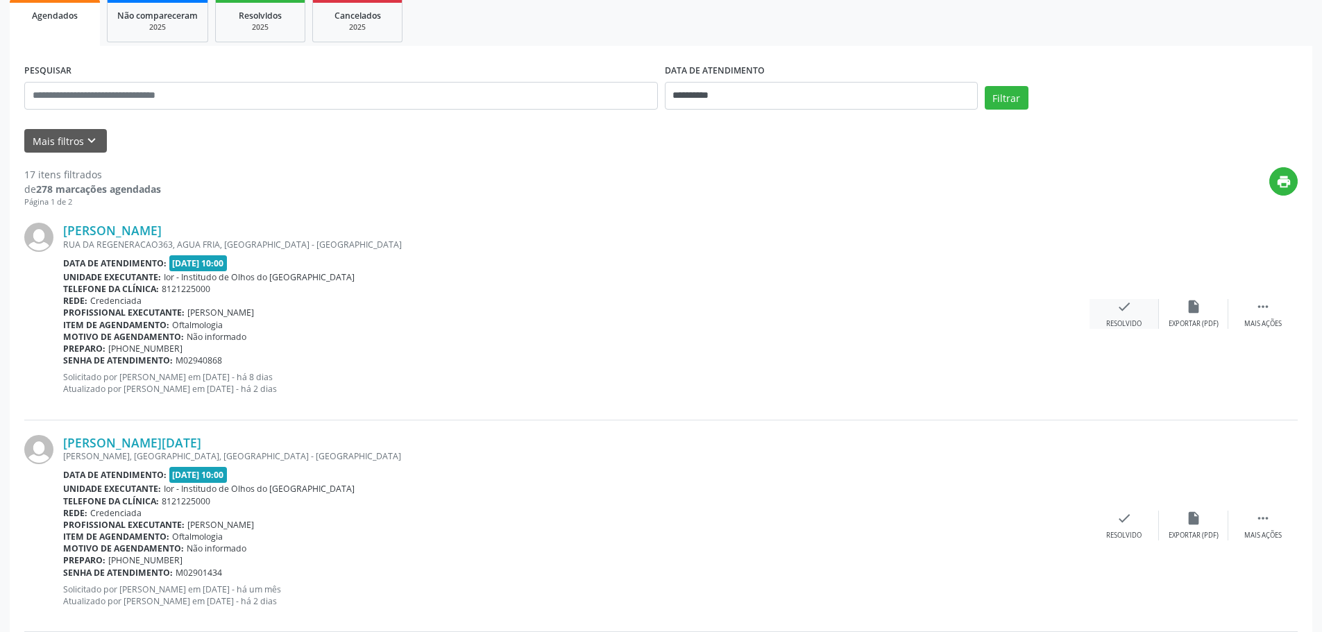
click at [1131, 309] on icon "check" at bounding box center [1123, 306] width 15 height 15
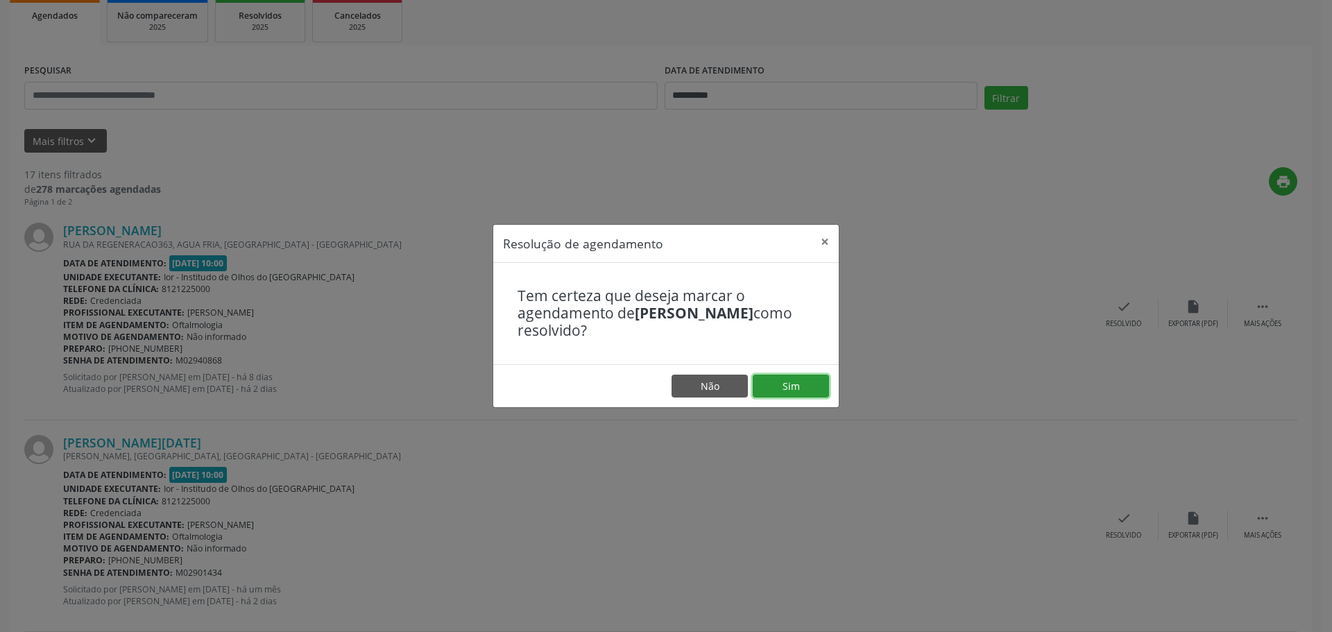
click at [803, 381] on button "Sim" at bounding box center [791, 387] width 76 height 24
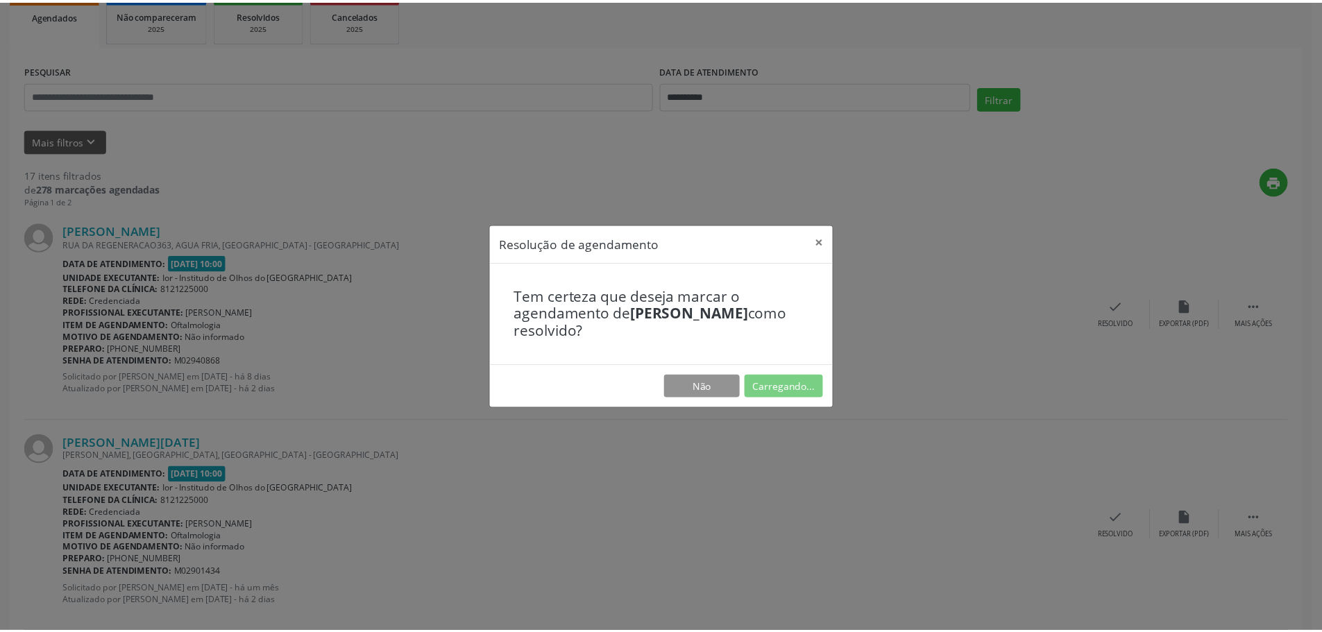
scroll to position [0, 0]
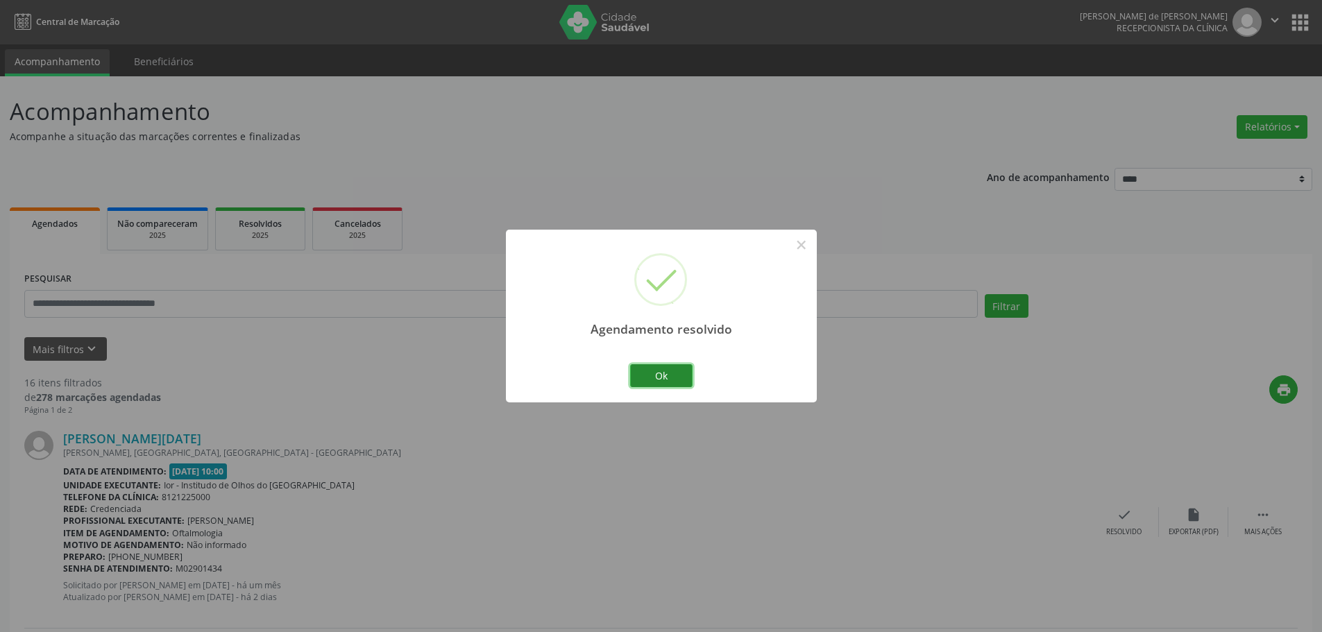
click at [645, 380] on button "Ok" at bounding box center [661, 376] width 62 height 24
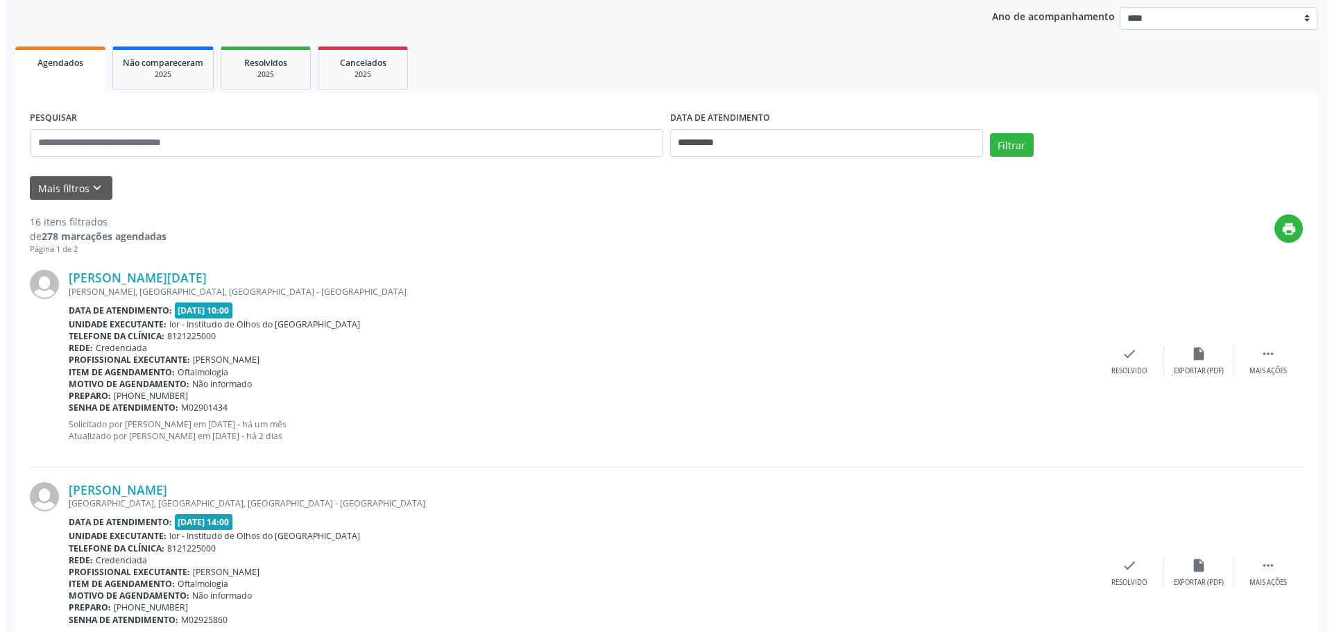
scroll to position [139, 0]
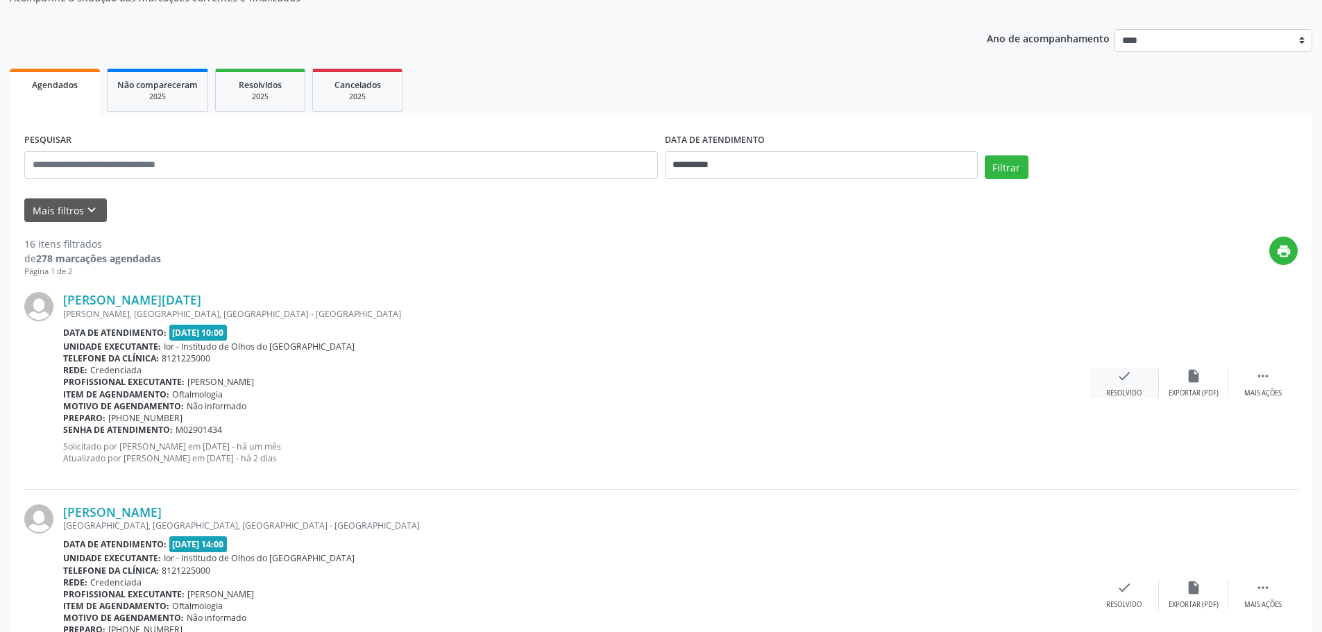
click at [1116, 371] on icon "check" at bounding box center [1123, 375] width 15 height 15
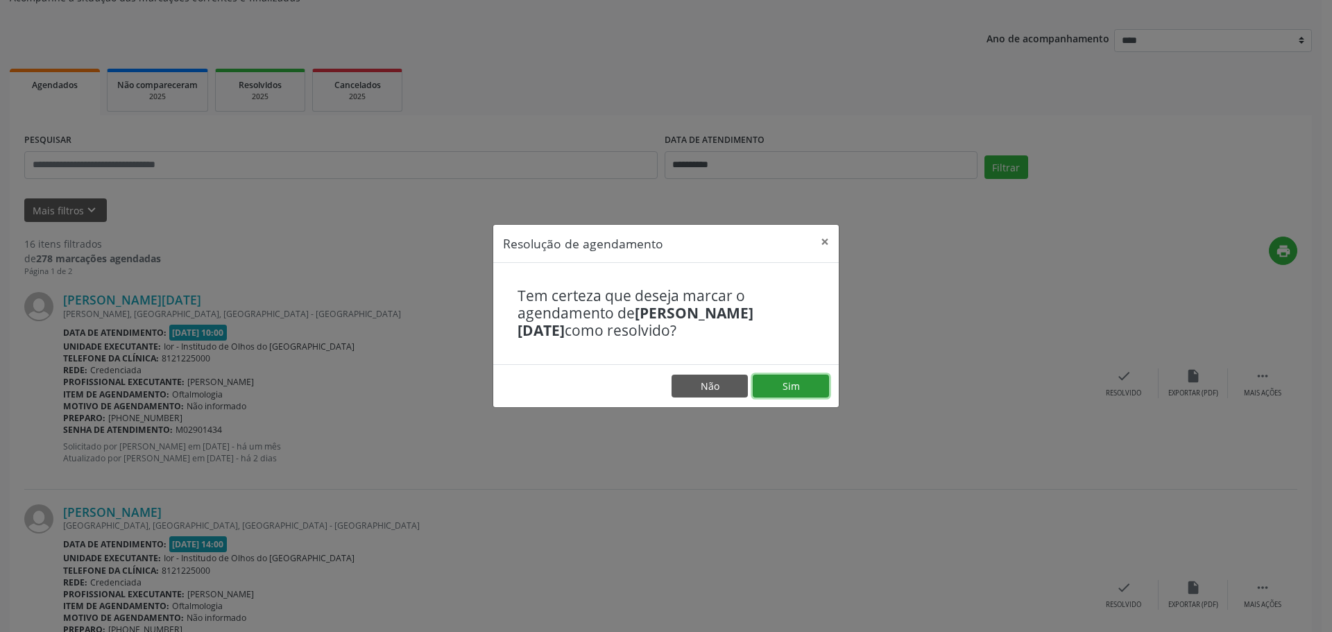
click at [806, 379] on button "Sim" at bounding box center [791, 387] width 76 height 24
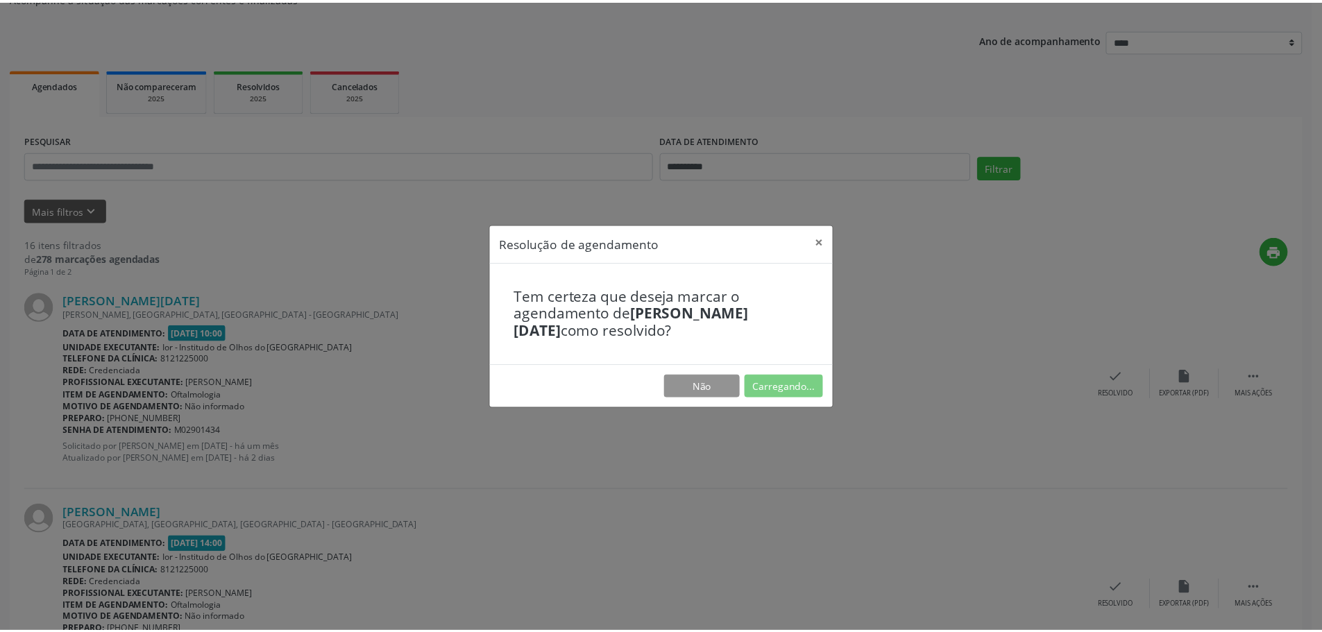
scroll to position [0, 0]
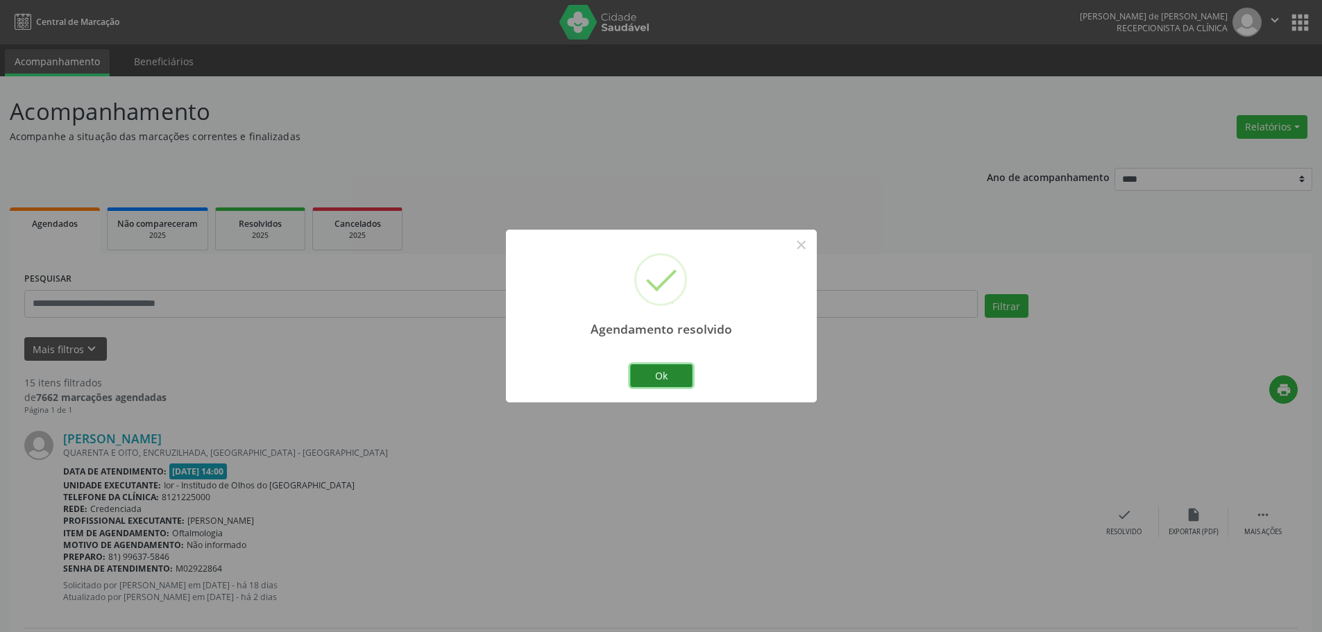
click at [671, 370] on button "Ok" at bounding box center [661, 376] width 62 height 24
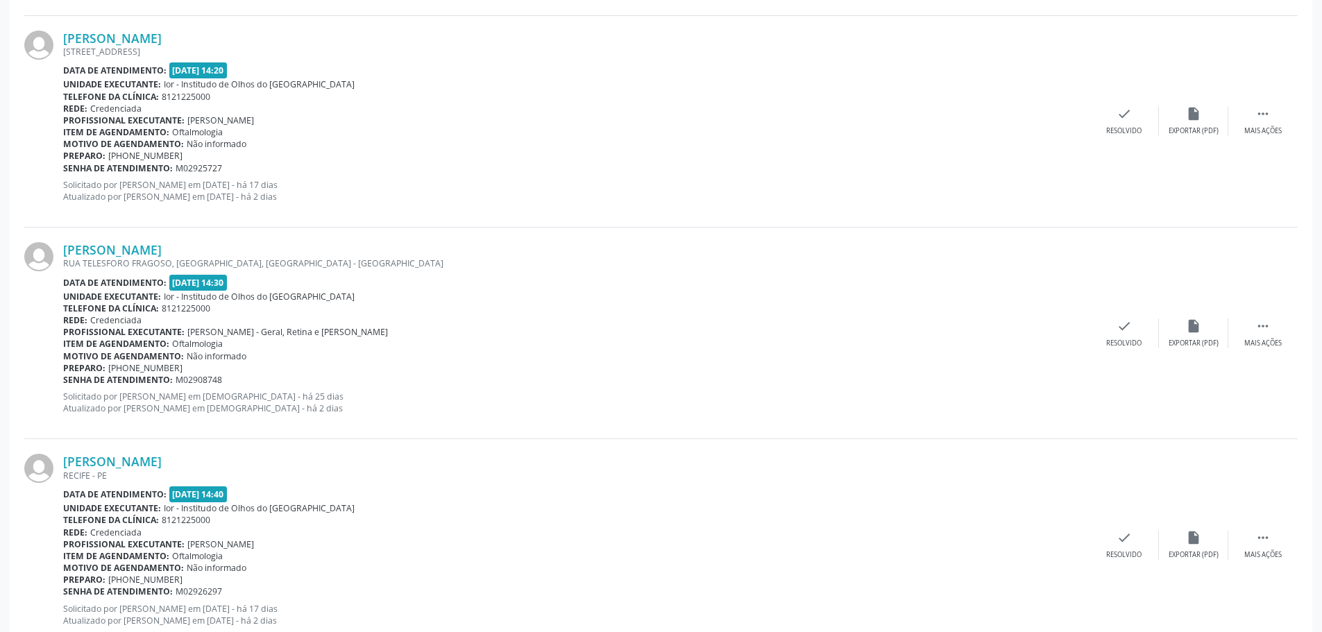
scroll to position [1876, 0]
